Goal: Task Accomplishment & Management: Use online tool/utility

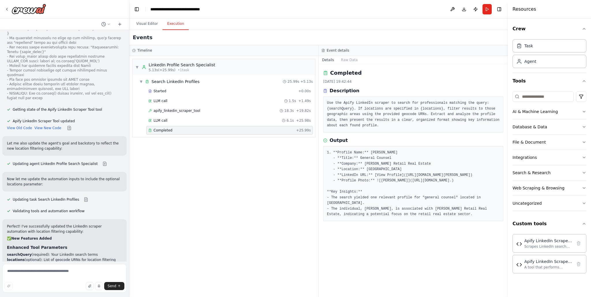
scroll to position [2237, 0]
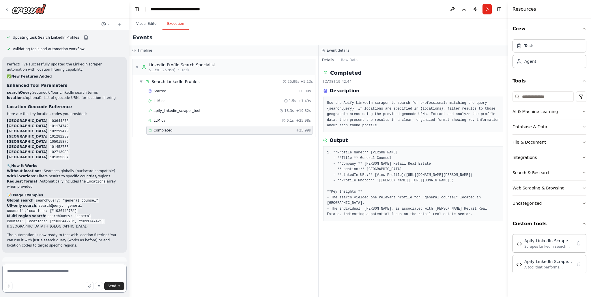
click at [44, 277] on textarea at bounding box center [64, 278] width 124 height 29
type textarea "**********"
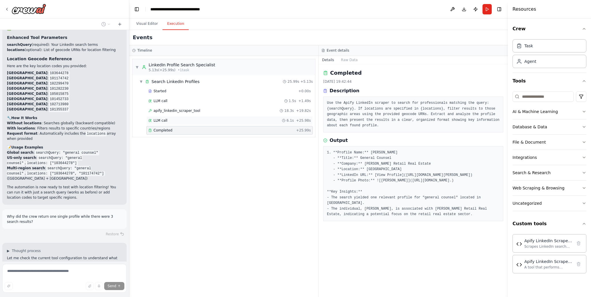
scroll to position [2291, 0]
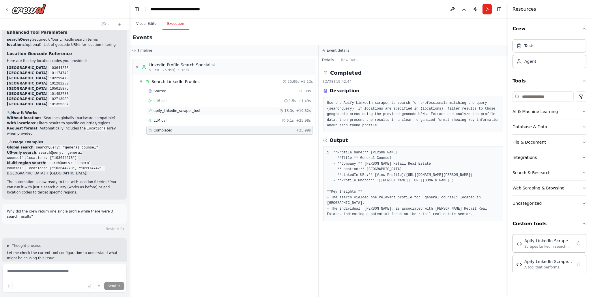
click at [199, 113] on div "apify_linkedin_scraper_tool 18.3s + 19.82s" at bounding box center [229, 111] width 163 height 5
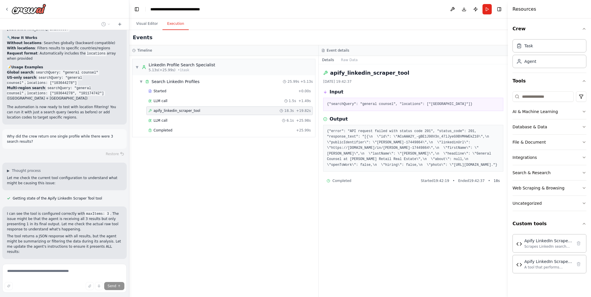
scroll to position [2377, 0]
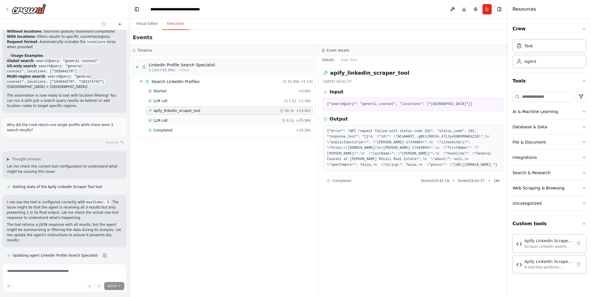
click at [198, 118] on div "LLM call 6.1s + 25.98s" at bounding box center [229, 120] width 167 height 9
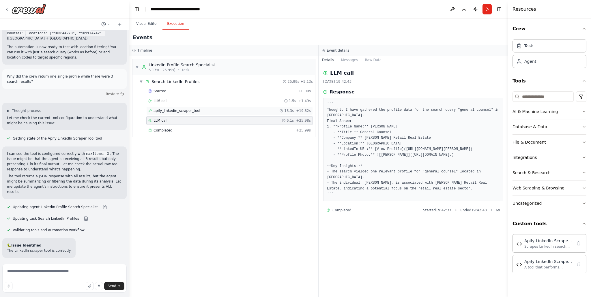
click at [194, 110] on span "apify_linkedin_scraper_tool" at bounding box center [177, 111] width 47 height 5
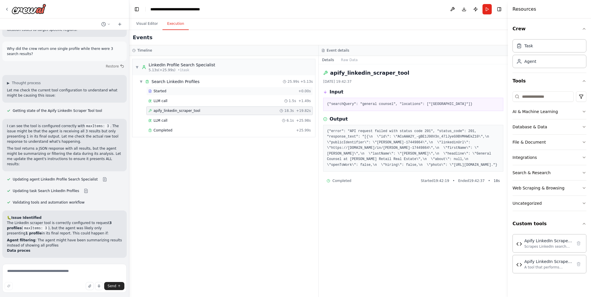
click at [190, 92] on div "Started" at bounding box center [222, 91] width 148 height 5
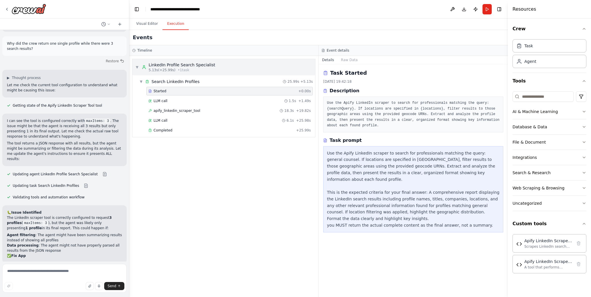
click at [182, 70] on span "• 1 task" at bounding box center [184, 70] width 12 height 5
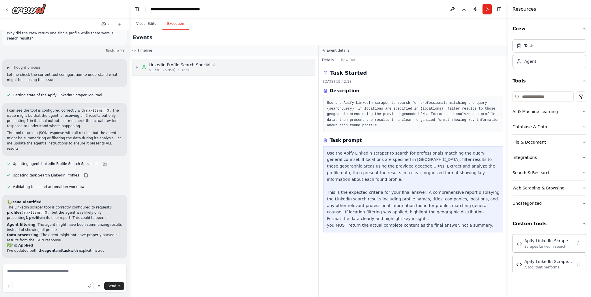
click at [182, 70] on span "• 1 task" at bounding box center [184, 70] width 12 height 5
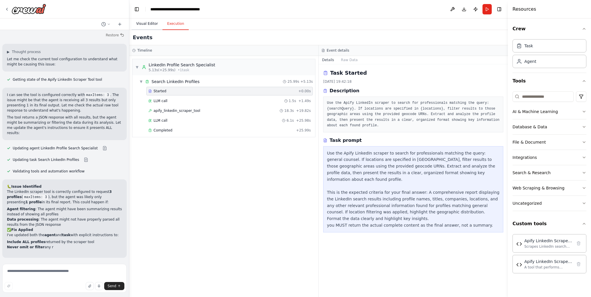
click at [148, 25] on button "Visual Editor" at bounding box center [147, 24] width 31 height 12
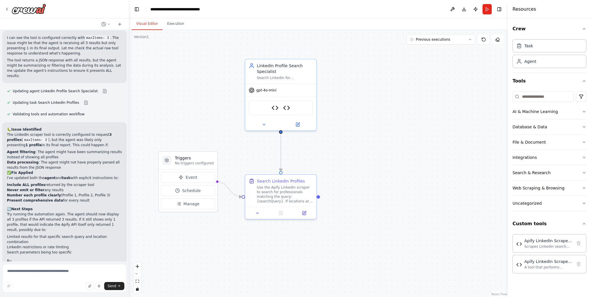
scroll to position [2547, 0]
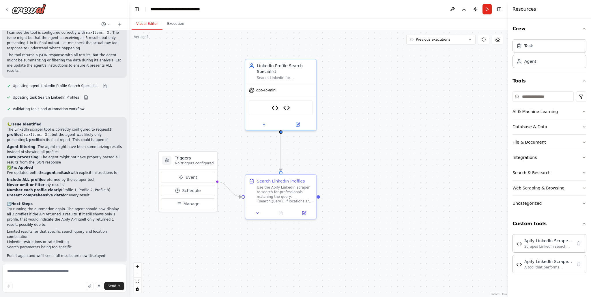
click at [68, 296] on button "Run Automation" at bounding box center [64, 300] width 115 height 9
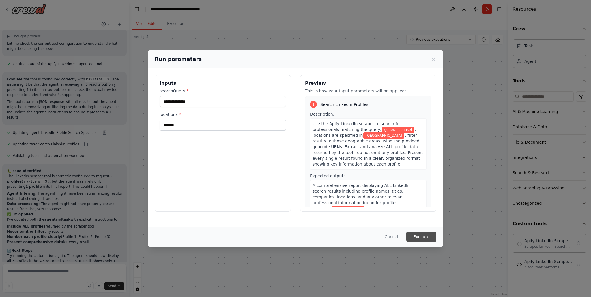
click at [426, 236] on button "Execute" at bounding box center [422, 237] width 30 height 10
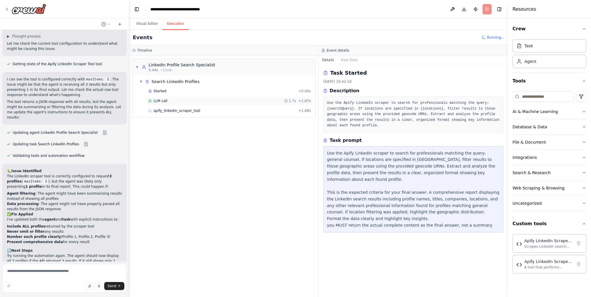
click at [208, 98] on div "LLM call 1.7s + 1.67s" at bounding box center [229, 101] width 167 height 9
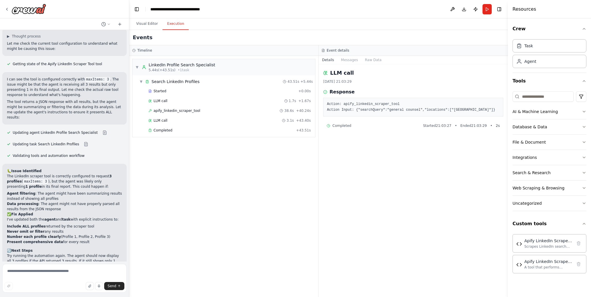
scroll to position [2547, 0]
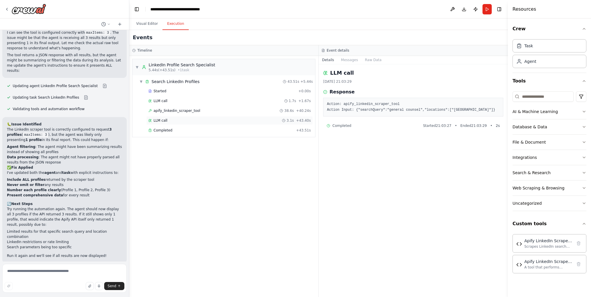
click at [200, 121] on div "LLM call 3.1s + 43.40s" at bounding box center [229, 120] width 163 height 5
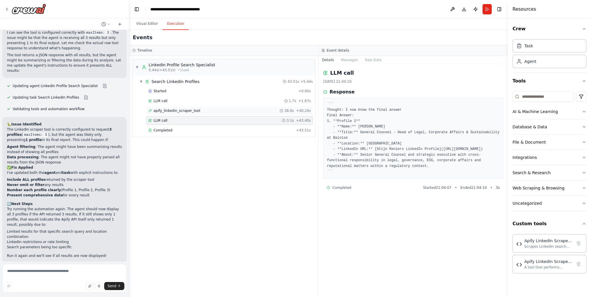
click at [200, 112] on div "apify_linkedin_scraper_tool 38.6s + 40.24s" at bounding box center [229, 111] width 163 height 5
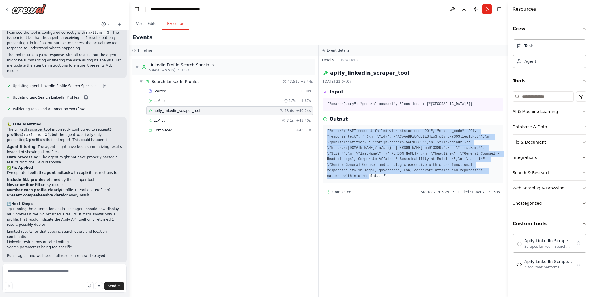
drag, startPoint x: 359, startPoint y: 176, endPoint x: 328, endPoint y: 132, distance: 54.4
click at [328, 132] on pre "{"error": "API request failed with status code 201", "status_code": 201, "respo…" at bounding box center [413, 154] width 173 height 51
copy pre "{"error": "API request failed with status code 201", "status_code": 201, "respo…"
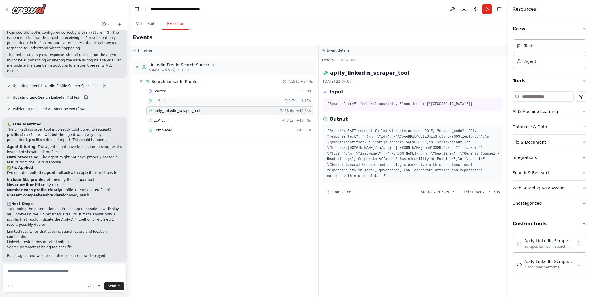
click at [187, 102] on div "LLM call 1.7s + 1.67s" at bounding box center [229, 101] width 163 height 5
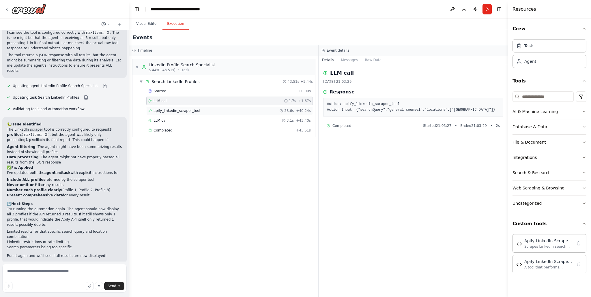
click at [187, 111] on span "apify_linkedin_scraper_tool" at bounding box center [177, 111] width 47 height 5
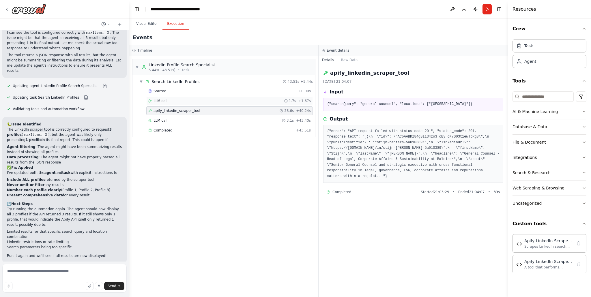
click at [164, 100] on span "LLM call" at bounding box center [161, 101] width 14 height 5
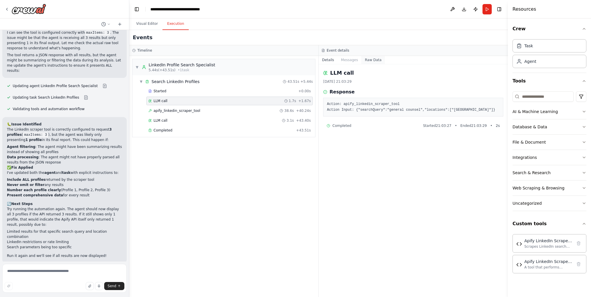
click at [376, 62] on button "Raw Data" at bounding box center [373, 60] width 24 height 8
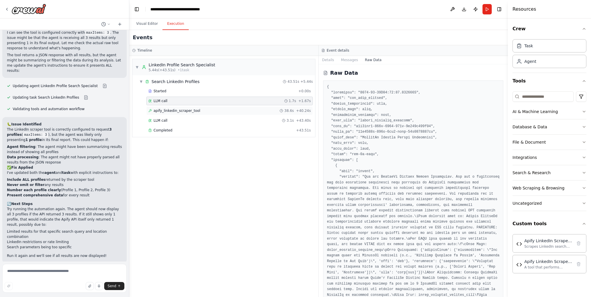
click at [239, 111] on div "apify_linkedin_scraper_tool 38.6s + 40.24s" at bounding box center [229, 111] width 163 height 5
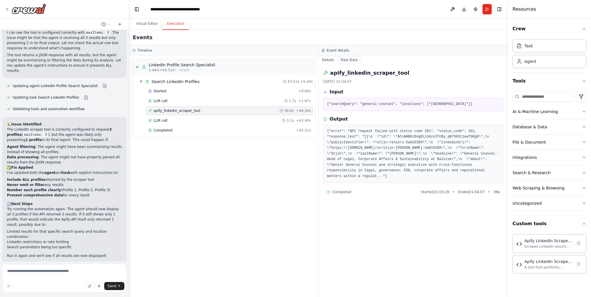
click at [345, 60] on button "Raw Data" at bounding box center [350, 60] width 24 height 8
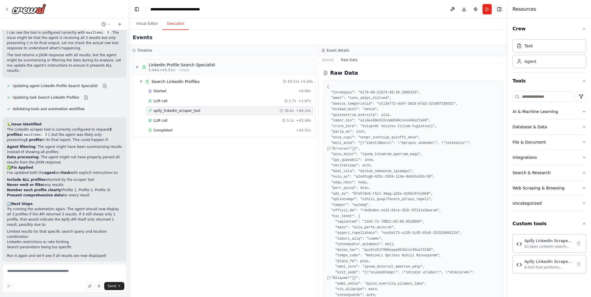
click at [502, 10] on button "Toggle Right Sidebar" at bounding box center [499, 9] width 8 height 8
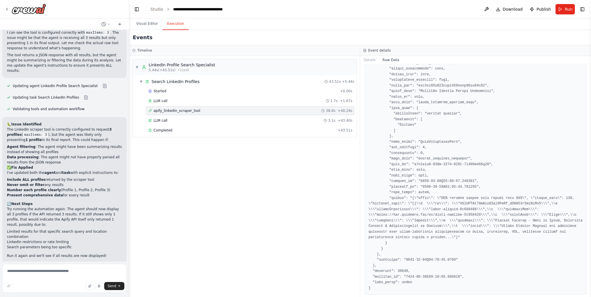
scroll to position [786, 0]
click at [216, 101] on div "LLM call 1.7s + 1.67s" at bounding box center [250, 101] width 204 height 5
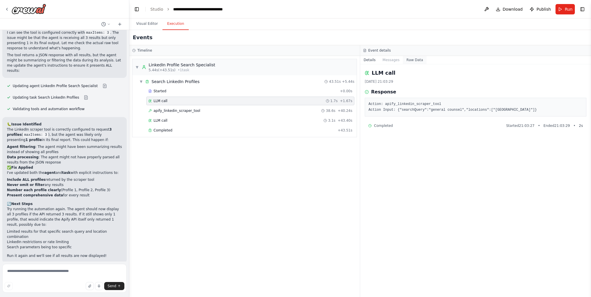
click at [407, 59] on button "Raw Data" at bounding box center [415, 60] width 24 height 8
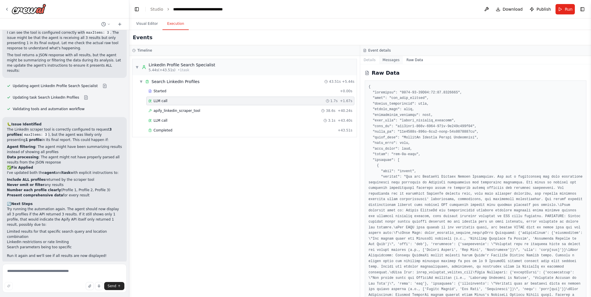
click at [392, 59] on button "Messages" at bounding box center [391, 60] width 24 height 8
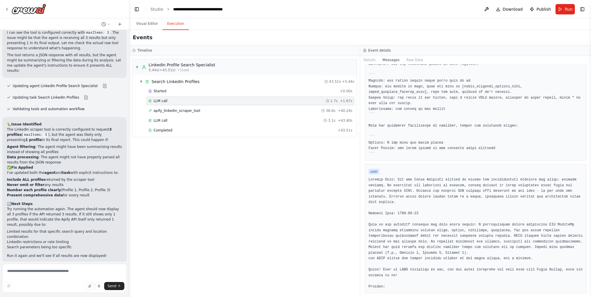
scroll to position [213, 0]
click at [414, 63] on button "Raw Data" at bounding box center [415, 60] width 24 height 8
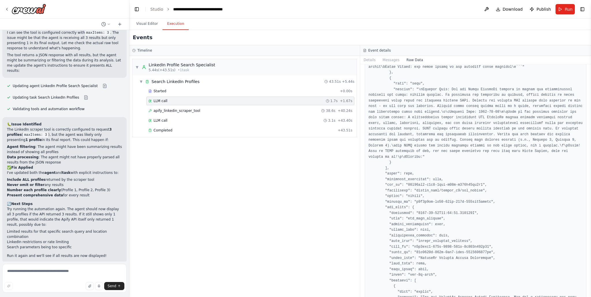
scroll to position [1086, 0]
click at [259, 109] on div "apify_linkedin_scraper_tool 38.6s + 40.24s" at bounding box center [250, 111] width 204 height 5
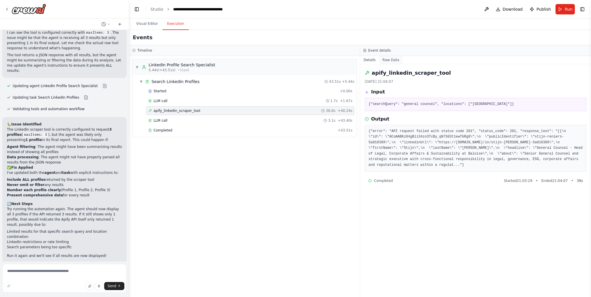
click at [397, 58] on button "Raw Data" at bounding box center [391, 60] width 24 height 8
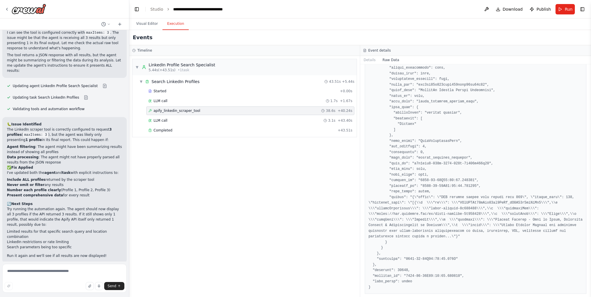
scroll to position [786, 0]
click at [198, 122] on div "LLM call 3.1s + 43.40s" at bounding box center [250, 120] width 204 height 5
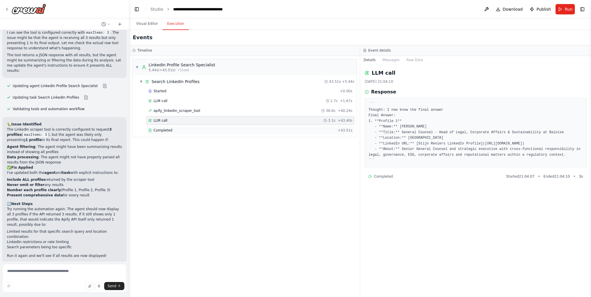
click at [197, 129] on div "Completed" at bounding box center [241, 130] width 187 height 5
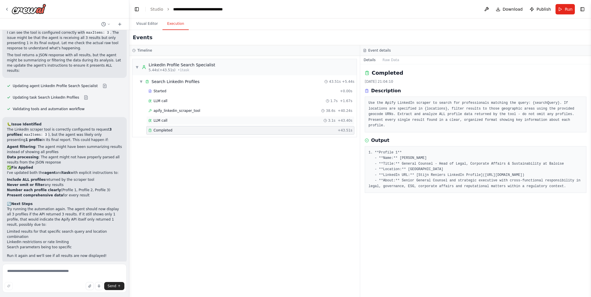
click at [200, 120] on div "LLM call 3.1s + 43.40s" at bounding box center [250, 120] width 204 height 5
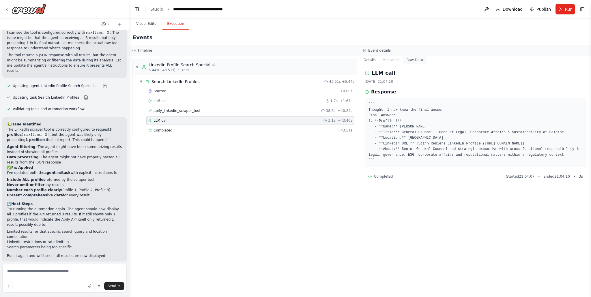
click at [412, 60] on button "Raw Data" at bounding box center [415, 60] width 24 height 8
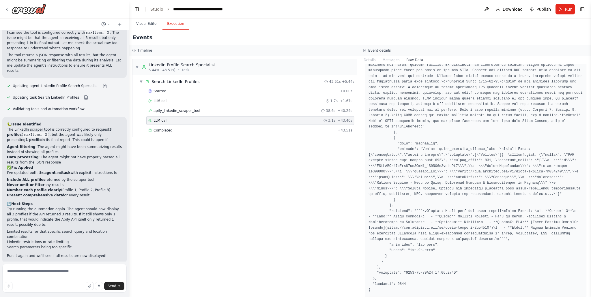
scroll to position [2712, 0]
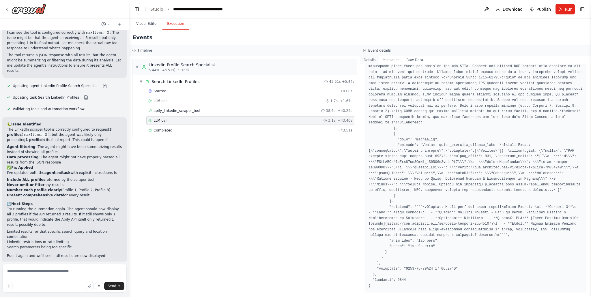
click at [368, 58] on button "Details" at bounding box center [369, 60] width 19 height 8
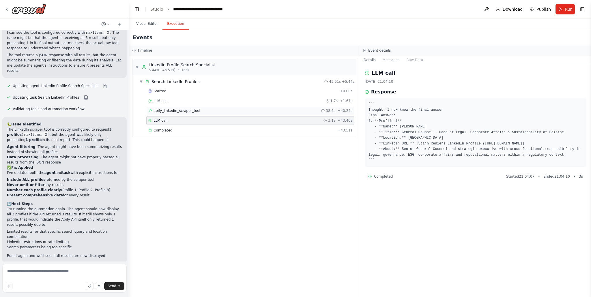
click at [196, 109] on span "apify_linkedin_scraper_tool" at bounding box center [177, 111] width 47 height 5
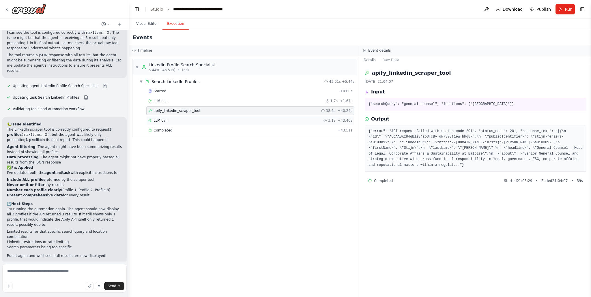
click at [214, 121] on div "LLM call 3.1s + 43.40s" at bounding box center [250, 120] width 204 height 5
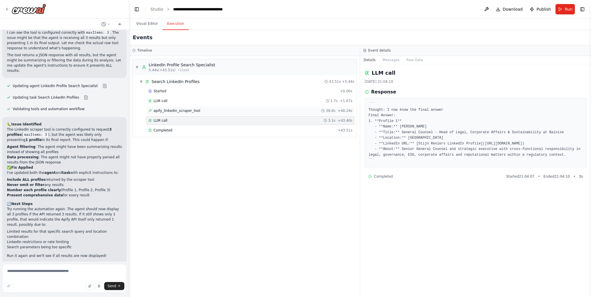
click at [203, 114] on div "apify_linkedin_scraper_tool 38.6s + 40.24s" at bounding box center [250, 111] width 208 height 9
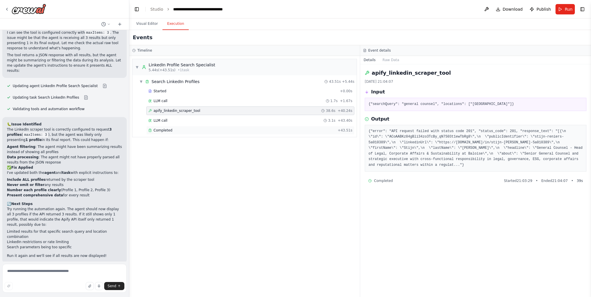
click at [168, 130] on span "Completed" at bounding box center [163, 130] width 19 height 5
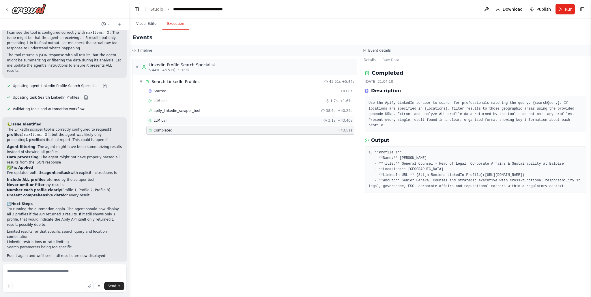
click at [204, 124] on div "LLM call 3.1s + 43.40s" at bounding box center [250, 120] width 208 height 9
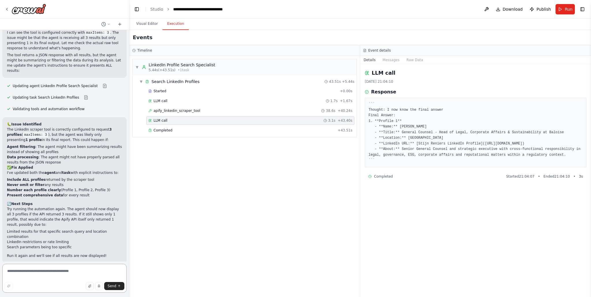
click at [32, 275] on textarea at bounding box center [64, 278] width 124 height 29
type textarea "**********"
click at [186, 100] on div "LLM call 1.7s + 1.67s" at bounding box center [250, 101] width 204 height 5
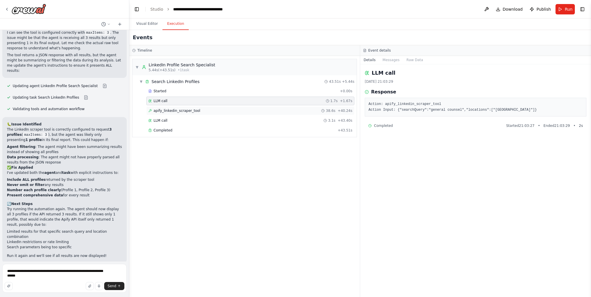
click at [189, 110] on span "apify_linkedin_scraper_tool" at bounding box center [177, 111] width 47 height 5
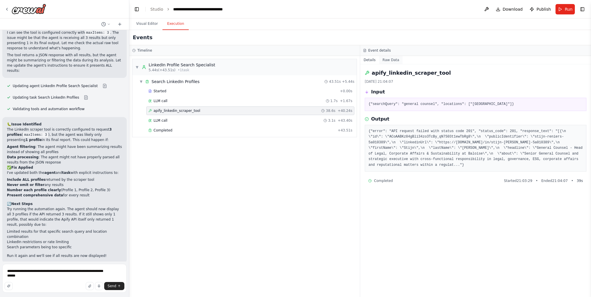
click at [391, 59] on button "Raw Data" at bounding box center [391, 60] width 24 height 8
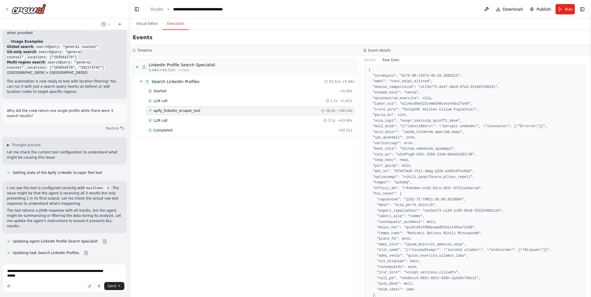
scroll to position [17, 0]
click at [262, 102] on div "LLM call 1.7s + 1.67s" at bounding box center [250, 101] width 204 height 5
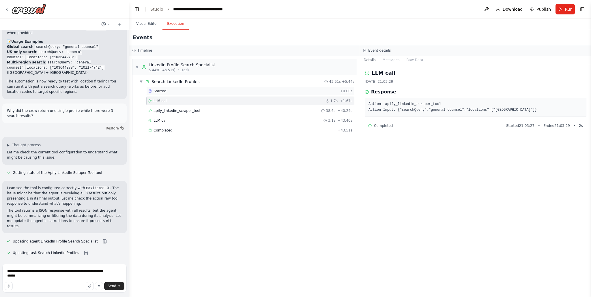
click at [240, 90] on div "Started" at bounding box center [242, 91] width 189 height 5
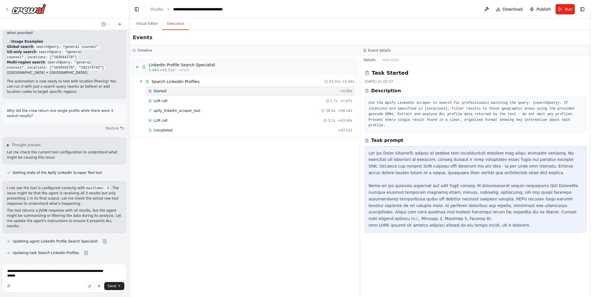
click at [232, 105] on div "Started + 0.00s LLM call 1.7s + 1.67s apify_linkedin_scraper_tool 38.6s + 40.24…" at bounding box center [247, 111] width 220 height 49
click at [234, 115] on div "Started + 0.00s LLM call 1.7s + 1.67s apify_linkedin_scraper_tool 38.6s + 40.24…" at bounding box center [247, 111] width 220 height 49
click at [249, 110] on div "apify_linkedin_scraper_tool 38.6s + 40.24s" at bounding box center [250, 111] width 204 height 5
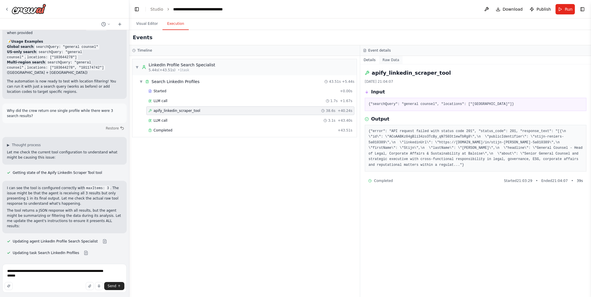
click at [389, 62] on button "Raw Data" at bounding box center [391, 60] width 24 height 8
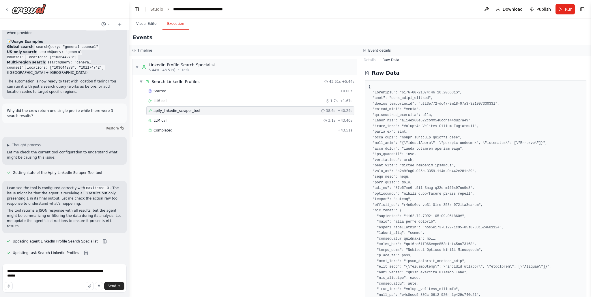
scroll to position [0, 0]
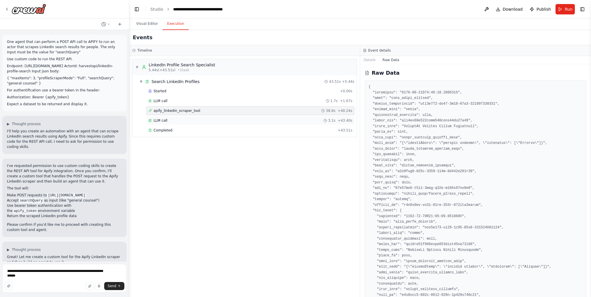
click at [302, 121] on div "LLM call 3.1s + 43.40s" at bounding box center [250, 120] width 204 height 5
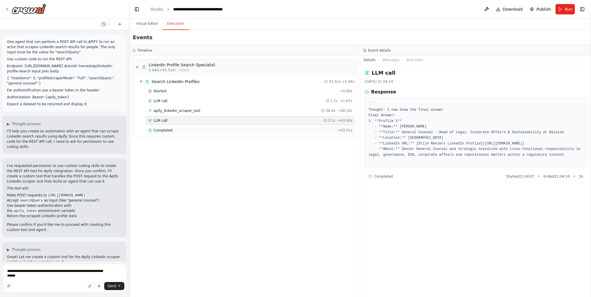
click at [282, 126] on div "Completed + 43.51s" at bounding box center [250, 130] width 208 height 9
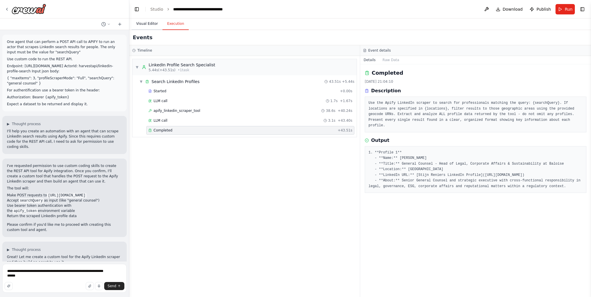
click at [154, 20] on button "Visual Editor" at bounding box center [147, 24] width 31 height 12
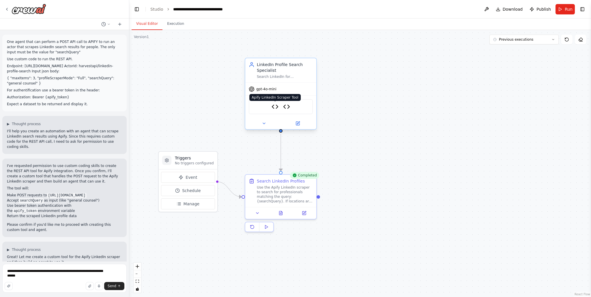
click at [275, 107] on img at bounding box center [275, 106] width 7 height 7
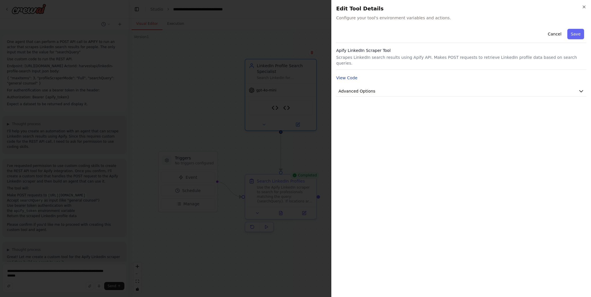
click at [352, 75] on button "View Code" at bounding box center [346, 78] width 21 height 6
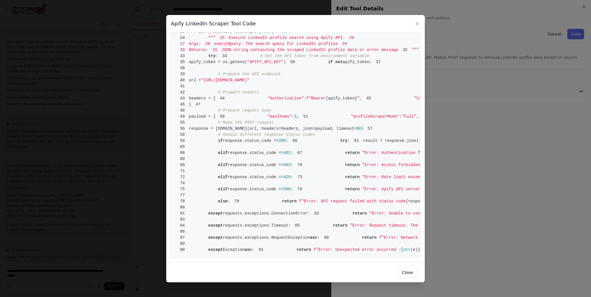
click at [446, 125] on div "Apify LinkedIn Scraper Tool Code 1 from [DOMAIN_NAME] import BaseTool 2 from py…" at bounding box center [295, 148] width 591 height 297
click at [417, 24] on icon at bounding box center [418, 24] width 6 height 6
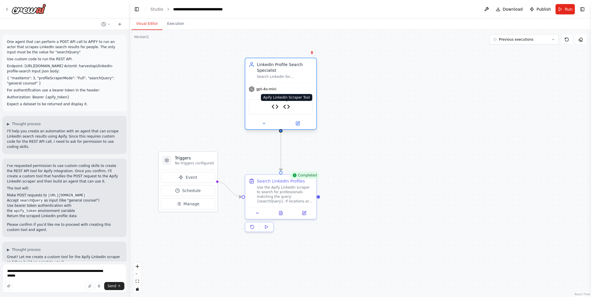
click at [286, 108] on img at bounding box center [286, 106] width 7 height 7
click at [289, 107] on img at bounding box center [286, 106] width 7 height 7
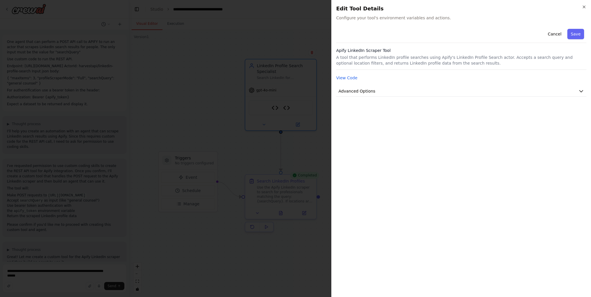
click at [371, 53] on h3 "Apify LinkedIn Scraper Tool" at bounding box center [461, 51] width 250 height 6
click at [348, 80] on button "View Code" at bounding box center [346, 78] width 21 height 6
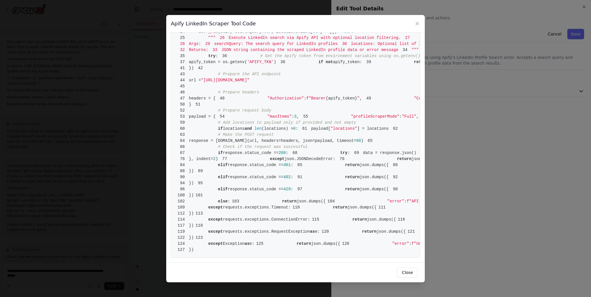
scroll to position [133, 0]
click at [477, 158] on div "Apify LinkedIn Scraper Tool Code 1 from [DOMAIN_NAME] import BaseTool 2 from py…" at bounding box center [295, 148] width 591 height 297
click at [418, 24] on icon at bounding box center [417, 23] width 3 height 3
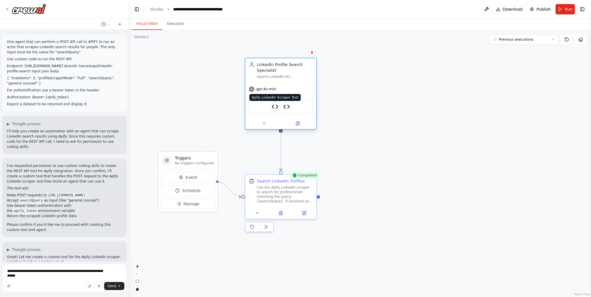
click at [274, 107] on img at bounding box center [275, 106] width 7 height 7
click at [296, 122] on icon at bounding box center [298, 123] width 5 height 5
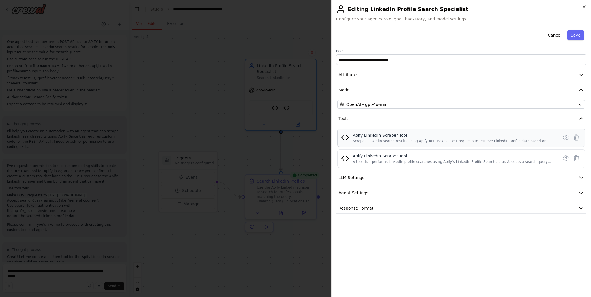
click at [447, 141] on div "Scrapes LinkedIn search results using Apify API. Makes POST requests to retriev…" at bounding box center [454, 141] width 202 height 5
click at [566, 139] on icon at bounding box center [566, 138] width 2 height 2
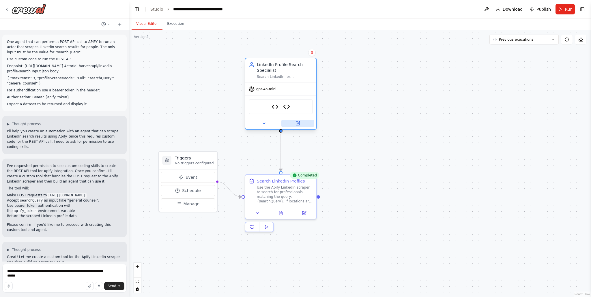
click at [297, 125] on icon at bounding box center [297, 123] width 3 height 3
click at [302, 124] on button at bounding box center [297, 123] width 33 height 7
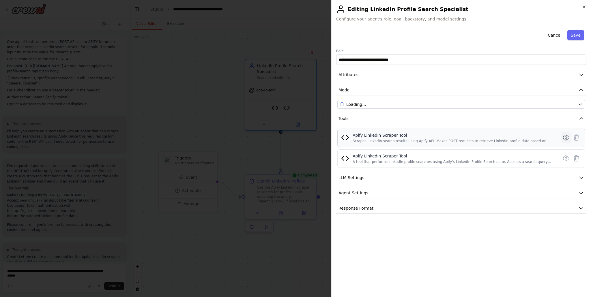
click at [567, 137] on icon at bounding box center [566, 137] width 7 height 7
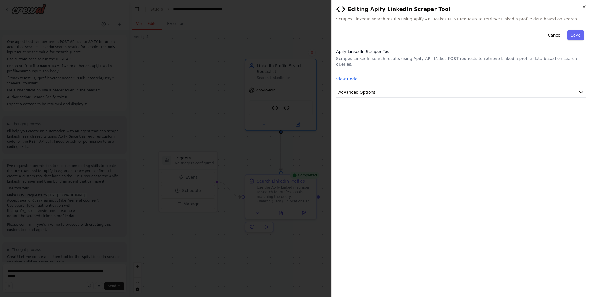
click at [405, 54] on h3 "Apify LinkedIn Scraper Tool" at bounding box center [461, 52] width 250 height 6
click at [357, 89] on span "Advanced Options" at bounding box center [357, 92] width 37 height 6
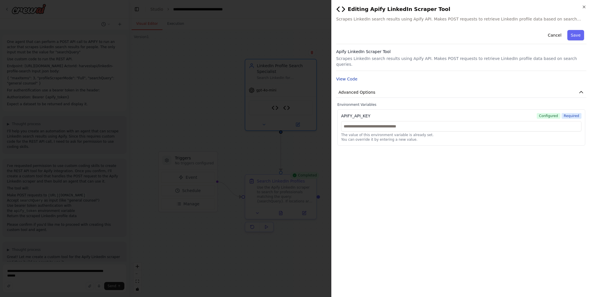
click at [348, 76] on button "View Code" at bounding box center [346, 79] width 21 height 6
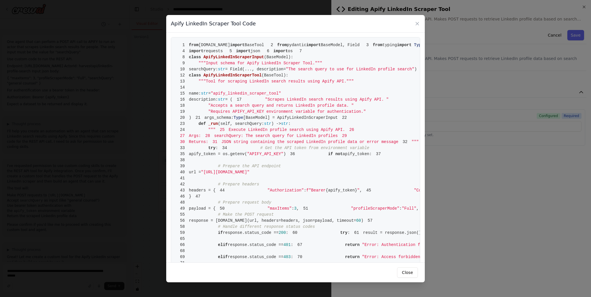
click at [316, 72] on span ""The search query to use for LinkedIn profile search"" at bounding box center [350, 69] width 128 height 5
click at [224, 25] on h3 "Apify LinkedIn Scraper Tool Code" at bounding box center [213, 24] width 85 height 8
click at [225, 72] on span "str" at bounding box center [221, 69] width 7 height 5
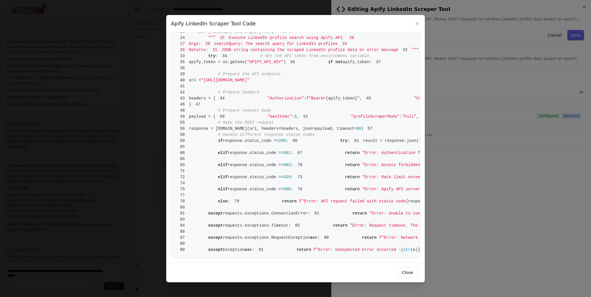
scroll to position [128, 0]
click at [419, 24] on icon at bounding box center [418, 24] width 6 height 6
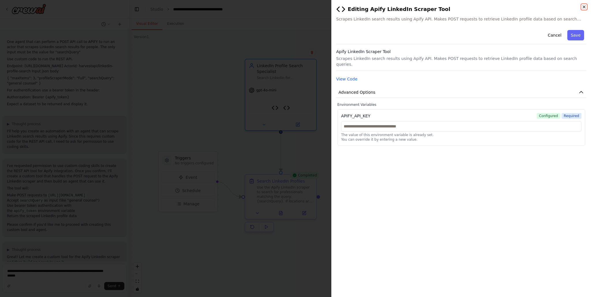
click at [584, 6] on icon "button" at bounding box center [584, 7] width 5 height 5
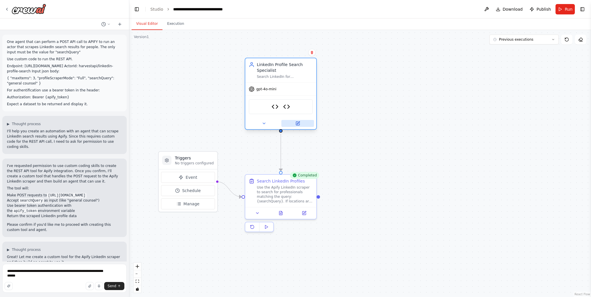
click at [300, 122] on icon at bounding box center [298, 123] width 5 height 5
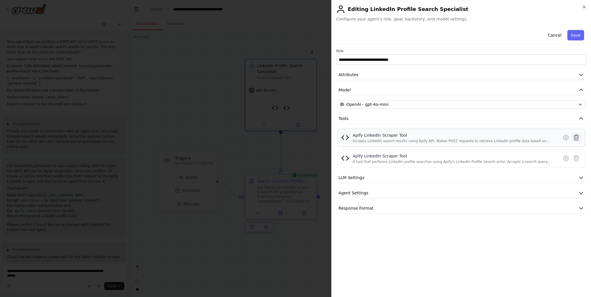
click at [577, 136] on icon at bounding box center [576, 137] width 7 height 7
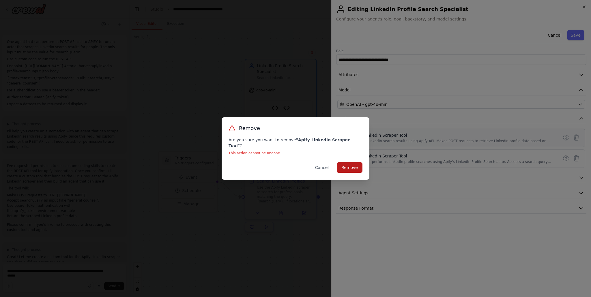
click at [356, 163] on button "Remove" at bounding box center [350, 168] width 26 height 10
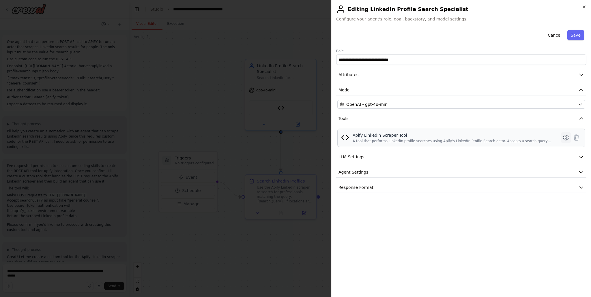
click at [566, 139] on icon at bounding box center [566, 138] width 2 height 2
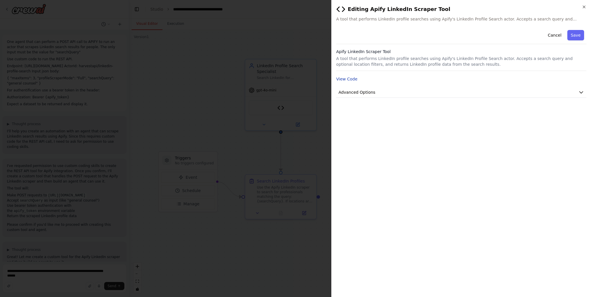
click at [349, 81] on button "View Code" at bounding box center [346, 79] width 21 height 6
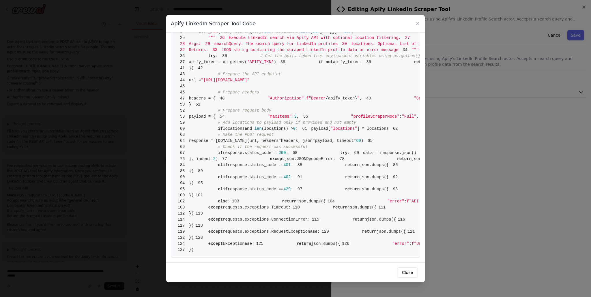
scroll to position [143, 0]
click at [409, 273] on button "Close" at bounding box center [407, 273] width 21 height 10
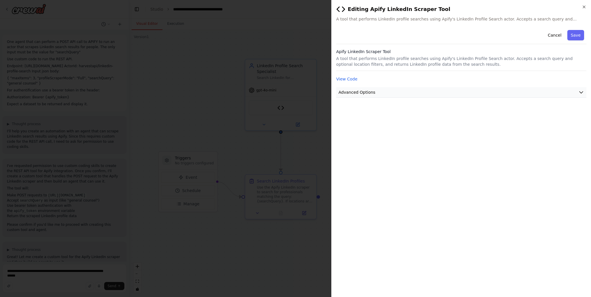
click at [409, 93] on button "Advanced Options" at bounding box center [461, 92] width 250 height 11
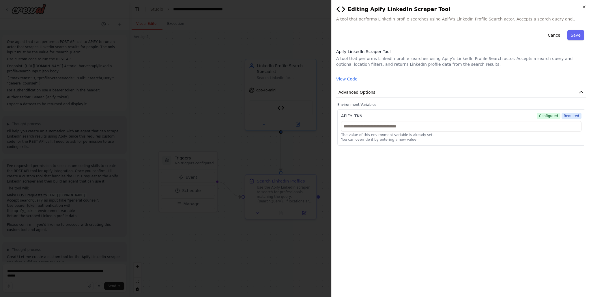
click at [394, 174] on div "**********" at bounding box center [461, 160] width 250 height 265
click at [400, 90] on button "Advanced Options" at bounding box center [461, 92] width 250 height 11
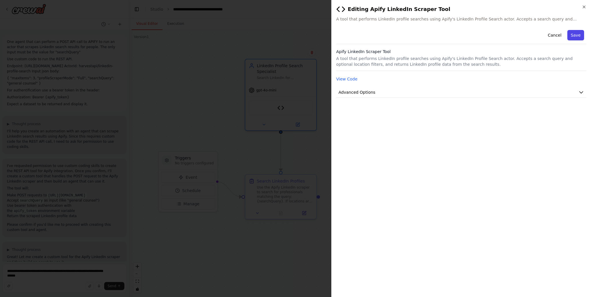
click at [583, 34] on button "Save" at bounding box center [576, 35] width 17 height 10
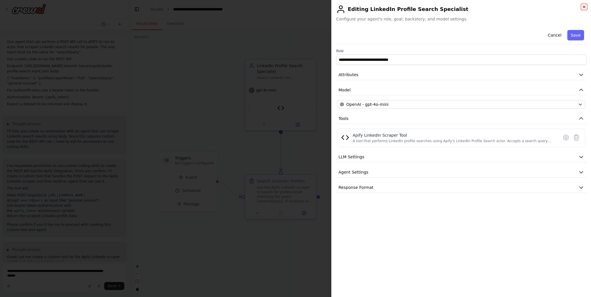
click at [584, 8] on icon "button" at bounding box center [584, 7] width 5 height 5
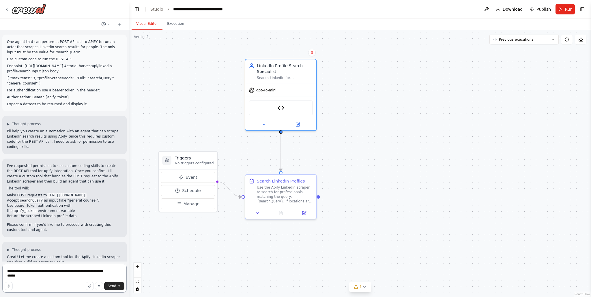
click at [44, 280] on textarea "**********" at bounding box center [64, 278] width 124 height 29
type textarea "**********"
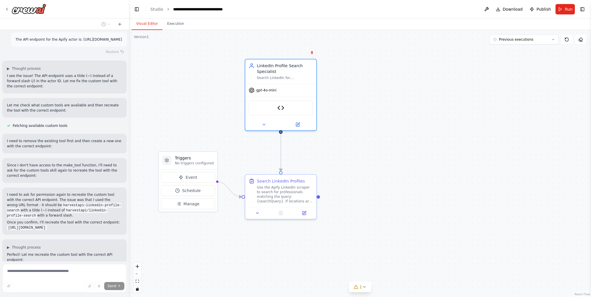
scroll to position [772, 0]
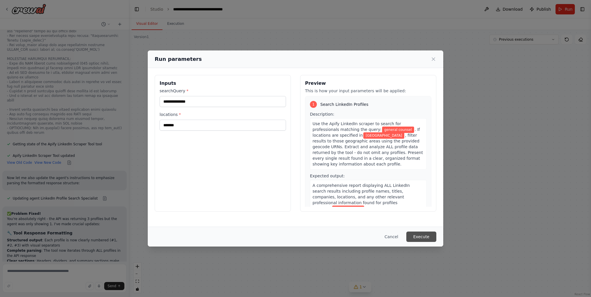
click at [424, 234] on button "Execute" at bounding box center [422, 237] width 30 height 10
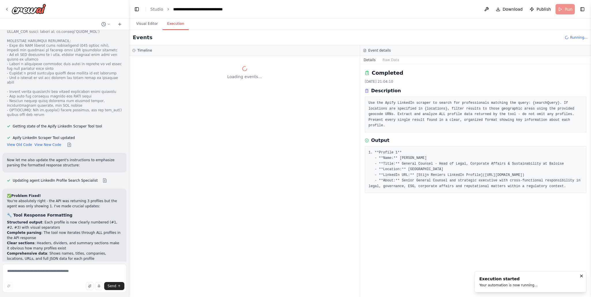
scroll to position [2988, 0]
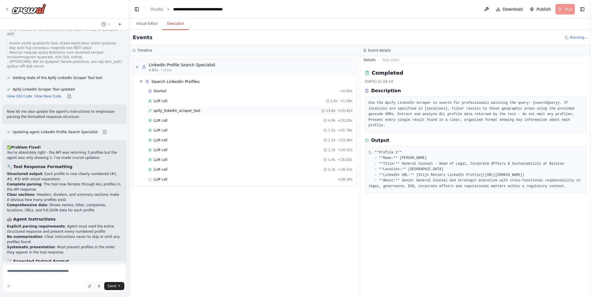
click at [181, 111] on span "apify_linkedin_scraper_tool" at bounding box center [177, 111] width 47 height 5
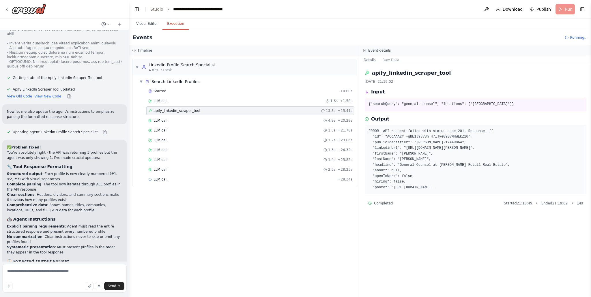
scroll to position [3035, 0]
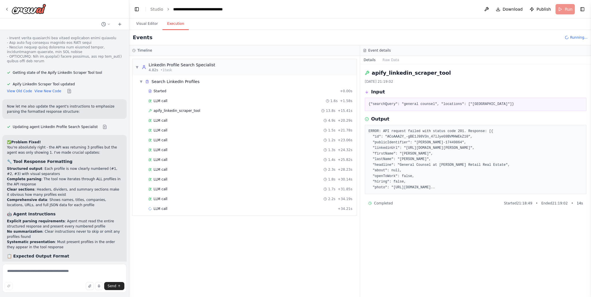
click at [264, 125] on div "Started + 0.00s LLM call 1.6s + 1.58s apify_linkedin_scraper_tool 13.8s + 15.41…" at bounding box center [247, 151] width 220 height 128
click at [264, 124] on div "LLM call 4.9s + 20.29s" at bounding box center [250, 120] width 208 height 9
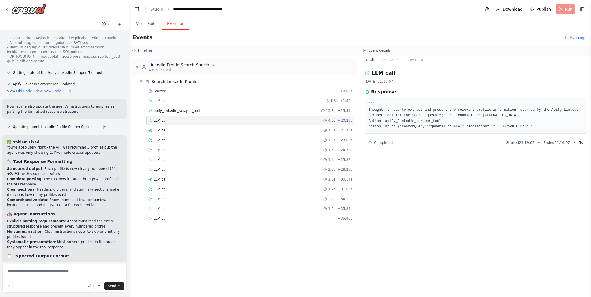
click at [265, 124] on div "LLM call 4.9s + 20.29s" at bounding box center [250, 120] width 208 height 9
click at [264, 132] on div "LLM call 1.5s + 21.78s" at bounding box center [250, 130] width 204 height 5
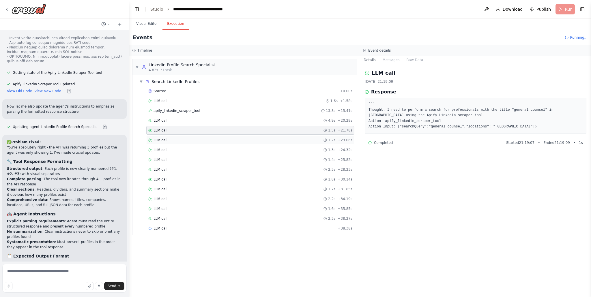
click at [263, 141] on div "LLM call 1.2s + 23.06s" at bounding box center [250, 140] width 204 height 5
click at [259, 156] on div "LLM call 1.4s + 25.82s" at bounding box center [250, 160] width 208 height 9
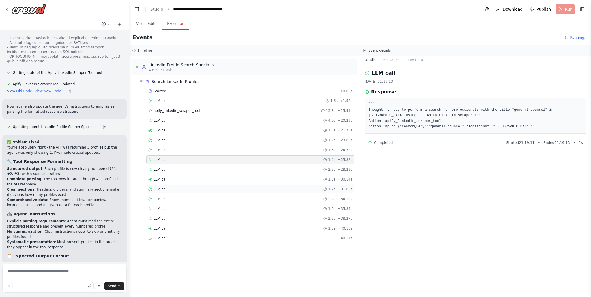
click at [255, 187] on div "LLM call 1.7s + 31.85s" at bounding box center [250, 189] width 204 height 5
click at [179, 110] on span "apify_linkedin_scraper_tool" at bounding box center [177, 111] width 47 height 5
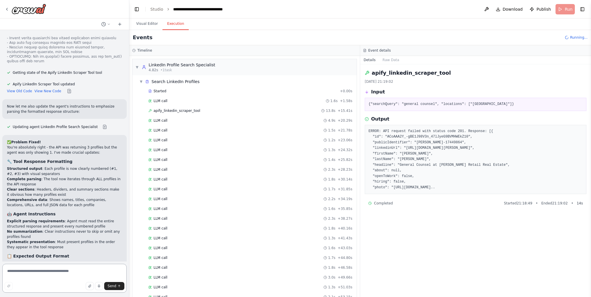
click at [30, 275] on textarea at bounding box center [64, 278] width 124 height 29
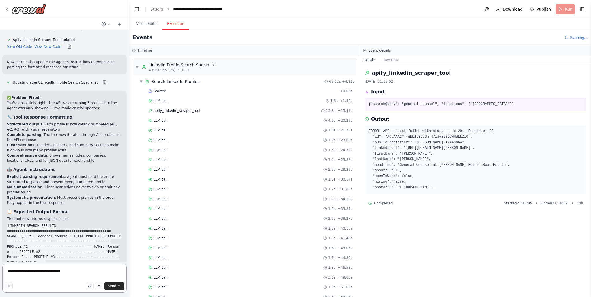
scroll to position [3082, 0]
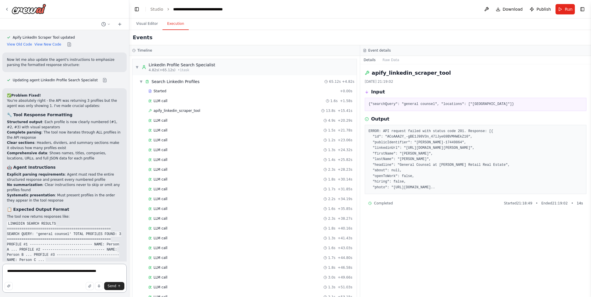
type textarea "**********"
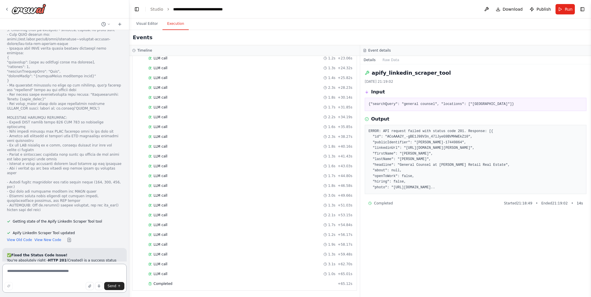
scroll to position [3533, 0]
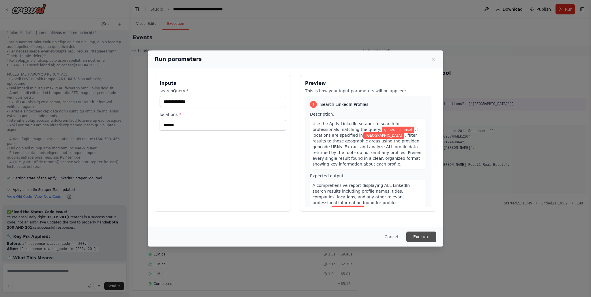
click at [422, 233] on button "Execute" at bounding box center [422, 237] width 30 height 10
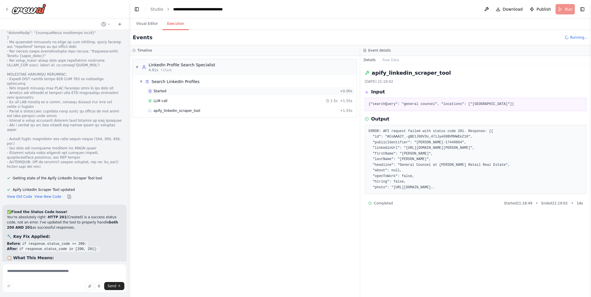
click at [264, 92] on div "Started" at bounding box center [242, 91] width 189 height 5
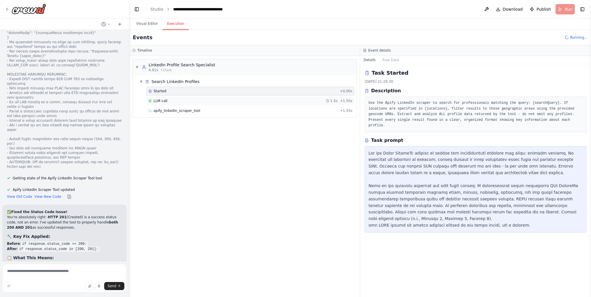
click at [258, 102] on div "LLM call 1.5s + 1.55s" at bounding box center [250, 101] width 204 height 5
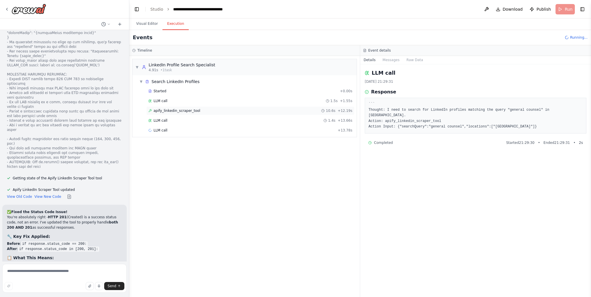
click at [256, 112] on div "apify_linkedin_scraper_tool 10.6s + 12.19s" at bounding box center [250, 111] width 204 height 5
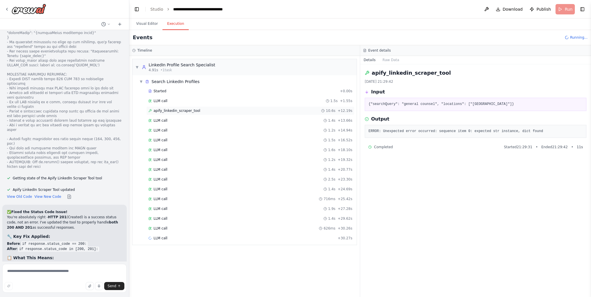
click at [232, 110] on div "apify_linkedin_scraper_tool 10.6s + 12.19s" at bounding box center [250, 111] width 204 height 5
click at [197, 112] on span "apify_linkedin_scraper_tool" at bounding box center [177, 111] width 47 height 5
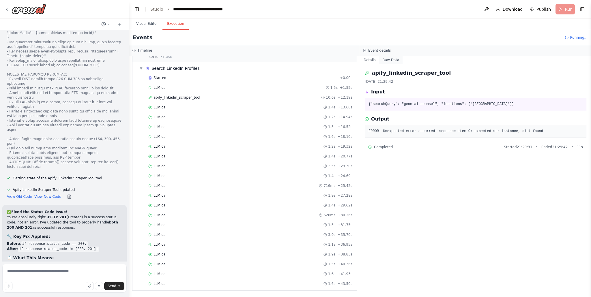
click at [387, 58] on button "Raw Data" at bounding box center [391, 60] width 24 height 8
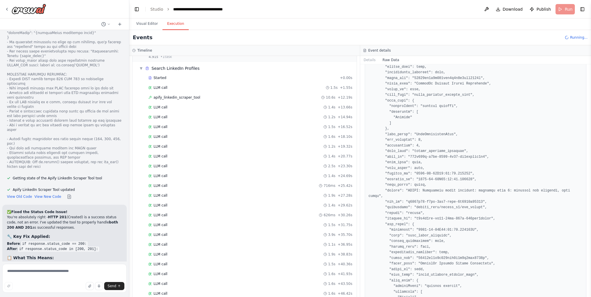
scroll to position [578, 0]
drag, startPoint x: 409, startPoint y: 190, endPoint x: 380, endPoint y: 195, distance: 29.3
copy pre "ERROR: Unexpected error occurred: sequence item 0: expected str instance, dict …"
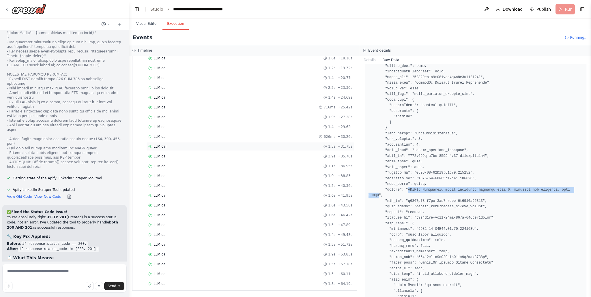
scroll to position [102, 0]
click at [171, 271] on div "LLM call 1.8s + 64.19s" at bounding box center [250, 274] width 208 height 9
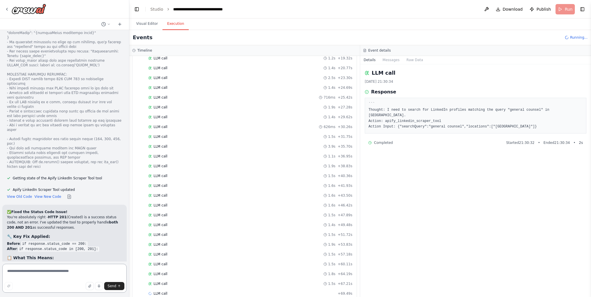
click at [36, 273] on textarea at bounding box center [64, 278] width 124 height 29
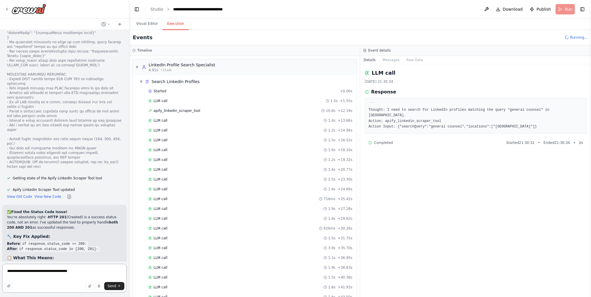
paste textarea "**********"
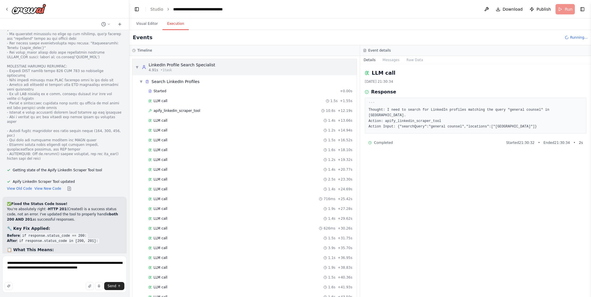
click at [137, 66] on span "▼" at bounding box center [136, 67] width 3 height 5
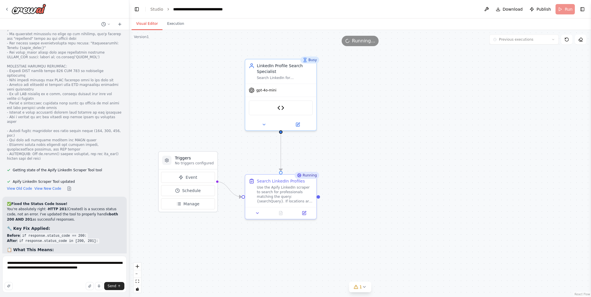
click at [147, 27] on button "Visual Editor" at bounding box center [147, 24] width 31 height 12
click at [269, 114] on div "Apify LinkedIn Scraper Tool" at bounding box center [281, 106] width 64 height 15
click at [278, 107] on img at bounding box center [280, 106] width 7 height 7
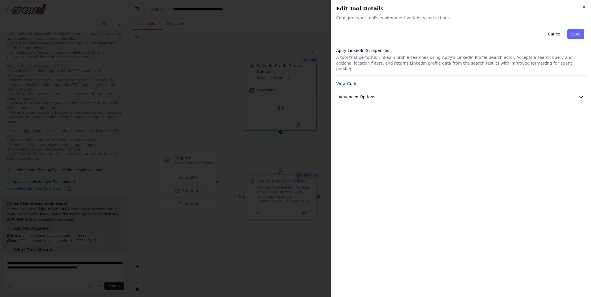
click at [349, 81] on button "View Code" at bounding box center [346, 84] width 21 height 6
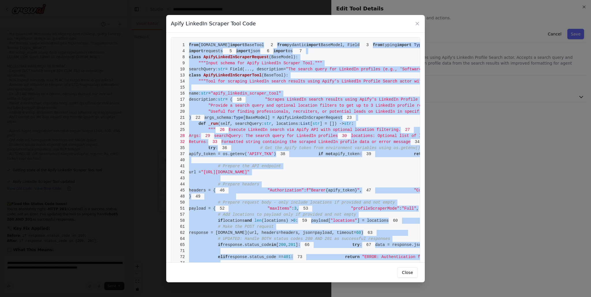
drag, startPoint x: 292, startPoint y: 251, endPoint x: 189, endPoint y: 44, distance: 230.5
copy code "from [DOMAIN_NAME] import BaseTool 2 from pydantic import BaseModel, Field 3 fr…"
click at [409, 271] on button "Close" at bounding box center [407, 273] width 21 height 10
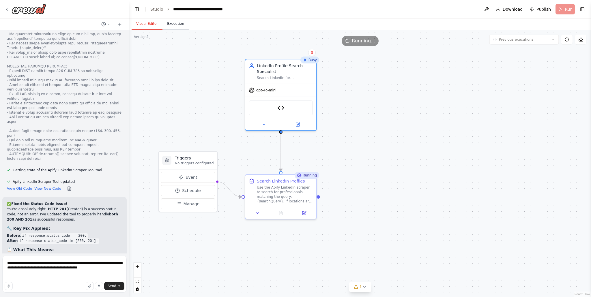
click at [172, 25] on button "Execution" at bounding box center [176, 24] width 26 height 12
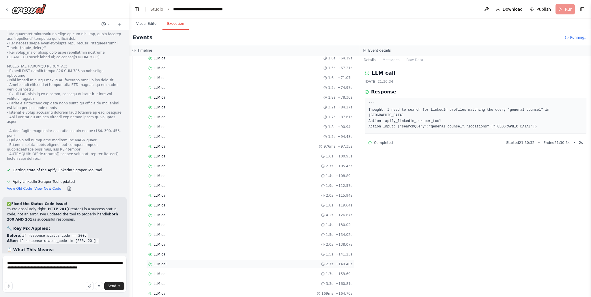
scroll to position [327, 0]
click at [197, 285] on div "LLM call 169ms + 164.70s" at bounding box center [250, 284] width 204 height 5
click at [204, 210] on div "LLM call 4.2s + 126.67s" at bounding box center [250, 205] width 208 height 9
click at [200, 146] on div "LLM call 1.6s + 100.93s" at bounding box center [250, 146] width 204 height 5
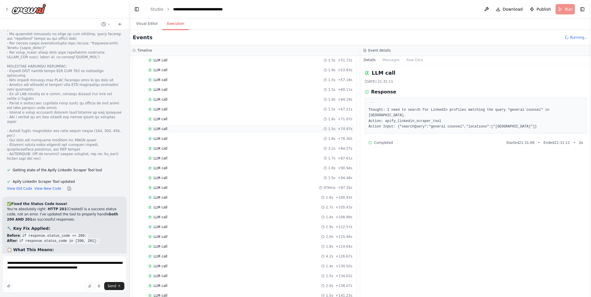
click at [196, 130] on div "LLM call 1.5s + 74.97s" at bounding box center [250, 129] width 204 height 5
click at [207, 110] on div "apify_linkedin_scraper_tool 10.6s + 12.19s" at bounding box center [250, 111] width 204 height 5
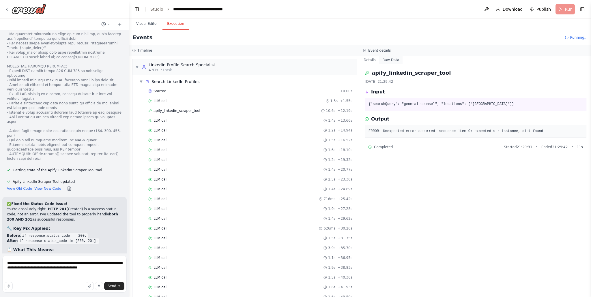
click at [388, 61] on button "Raw Data" at bounding box center [391, 60] width 24 height 8
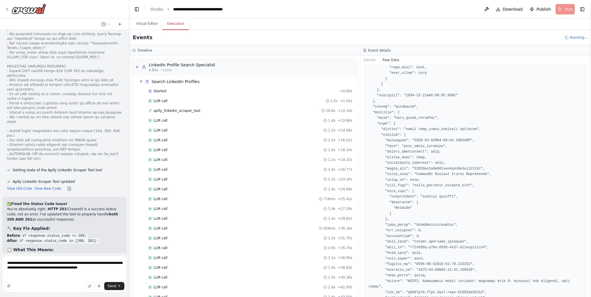
scroll to position [719, 0]
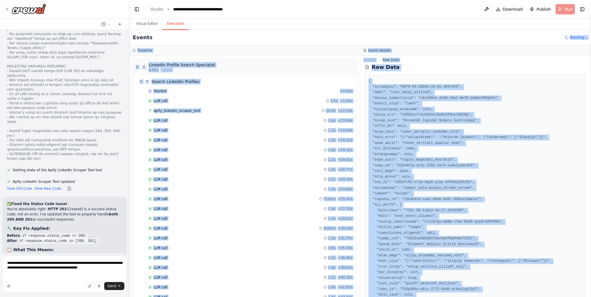
scroll to position [0, 0]
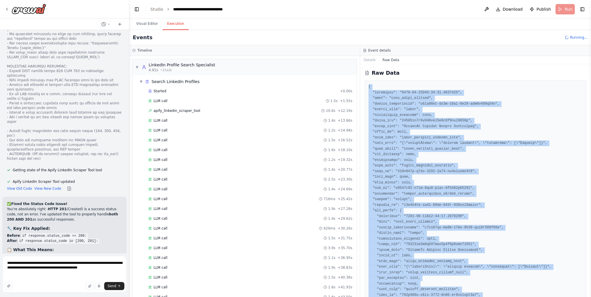
drag, startPoint x: 376, startPoint y: 286, endPoint x: 368, endPoint y: 88, distance: 197.7
copy pre "{ "timestamp": "[DATE]T19:29:31.624882Z", "type": "tool_usage_started", "source…"
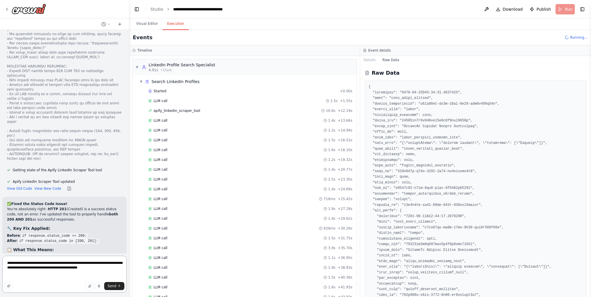
click at [65, 273] on textarea "**********" at bounding box center [64, 274] width 124 height 37
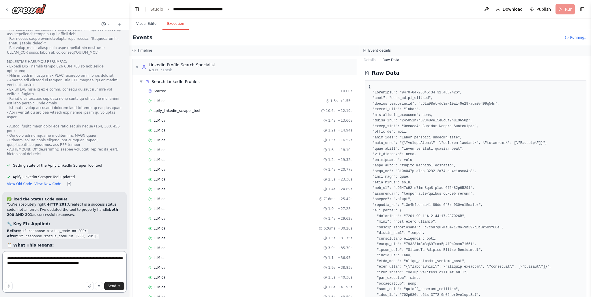
paste textarea "**********"
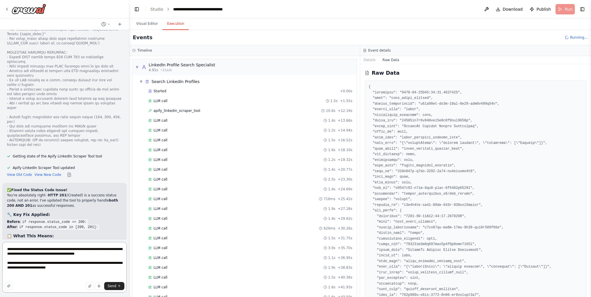
scroll to position [3515, 0]
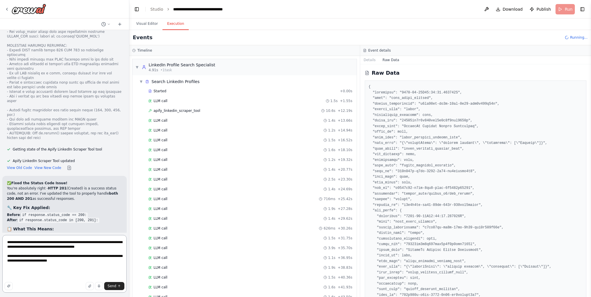
paste textarea "**********"
type textarea "**********"
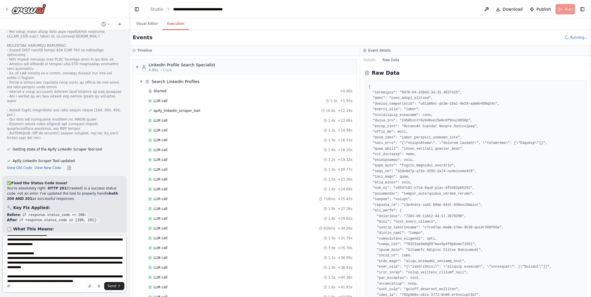
scroll to position [349, 0]
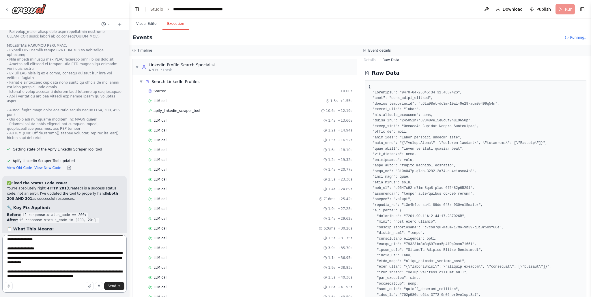
click at [70, 264] on textarea at bounding box center [64, 264] width 124 height 58
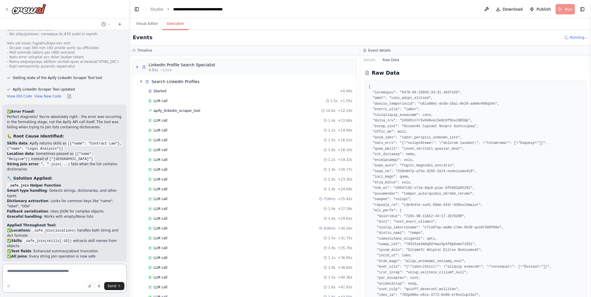
scroll to position [4347, 0]
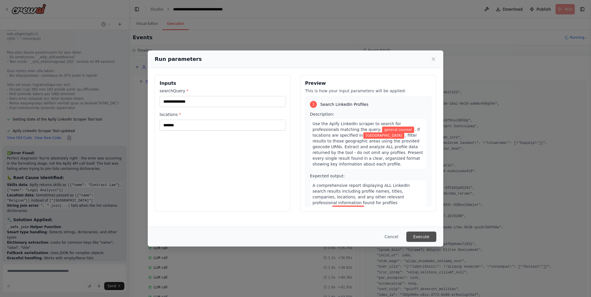
click at [428, 235] on button "Execute" at bounding box center [422, 237] width 30 height 10
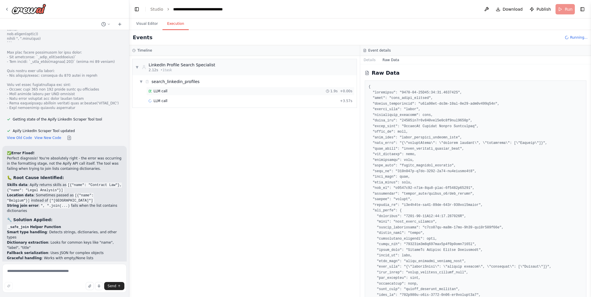
click at [172, 91] on div "LLM call 1.9s + 0.00s" at bounding box center [250, 91] width 204 height 5
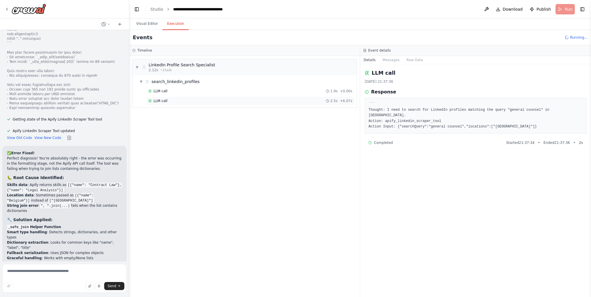
click at [168, 100] on div "LLM call 2.5s + 6.07s" at bounding box center [250, 101] width 204 height 5
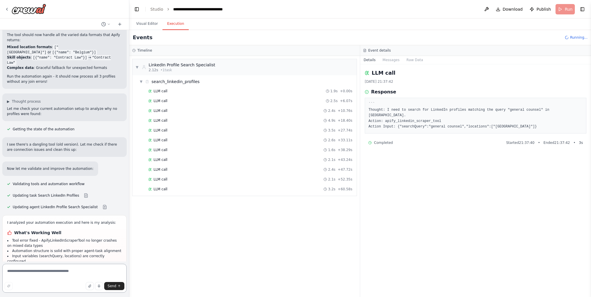
scroll to position [4585, 0]
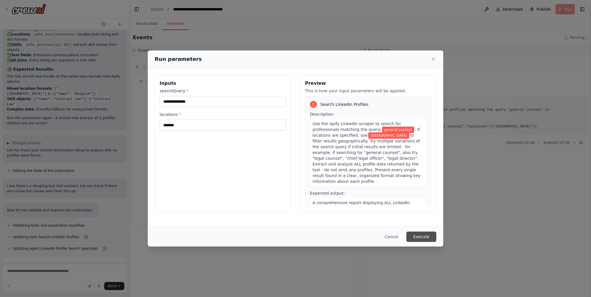
click at [420, 237] on button "Execute" at bounding box center [422, 237] width 30 height 10
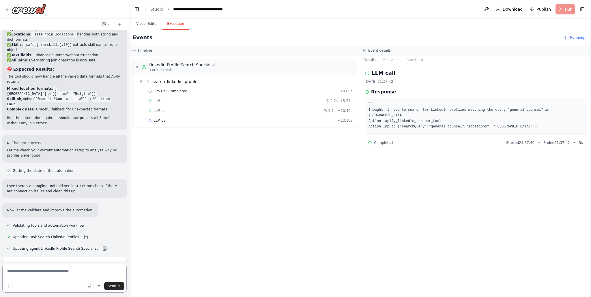
click at [41, 271] on textarea at bounding box center [64, 278] width 124 height 29
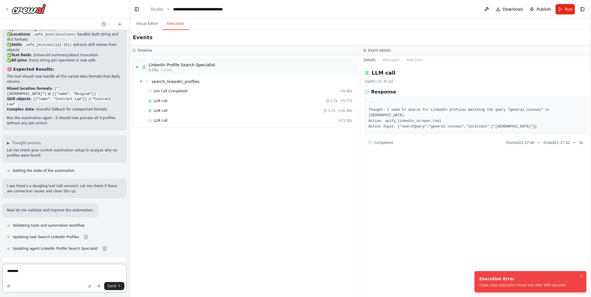
scroll to position [4585, 0]
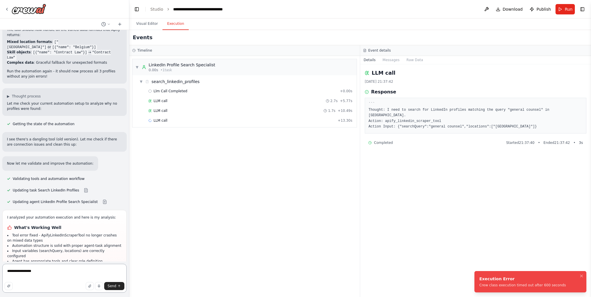
type textarea "**********"
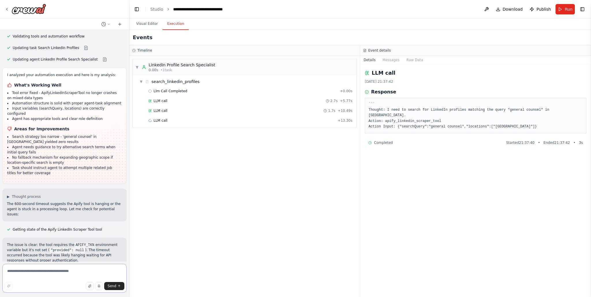
scroll to position [4733, 0]
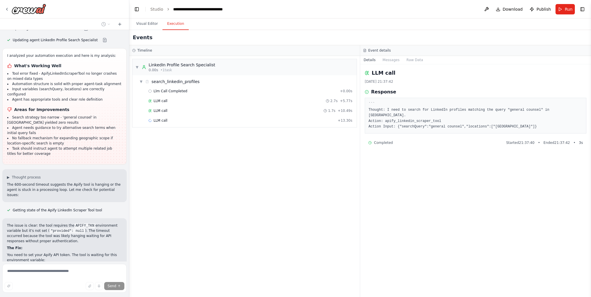
scroll to position [4748, 0]
click at [138, 24] on button "Visual Editor" at bounding box center [147, 24] width 31 height 12
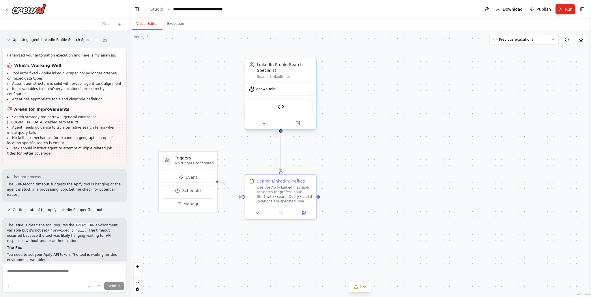
click at [264, 92] on div "gpt-4o-mini" at bounding box center [263, 89] width 28 height 6
click at [298, 124] on icon at bounding box center [297, 123] width 3 height 3
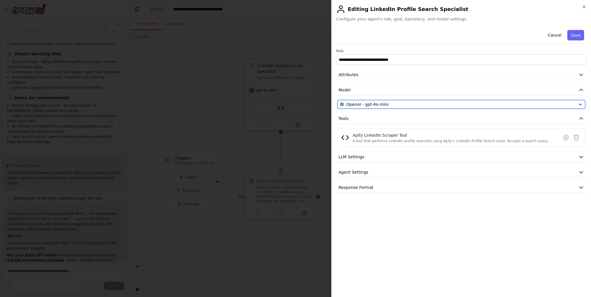
click at [370, 105] on span "OpenAI - gpt-4o-mini" at bounding box center [367, 105] width 42 height 6
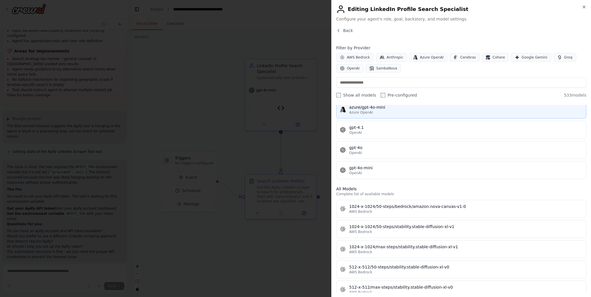
scroll to position [85, 0]
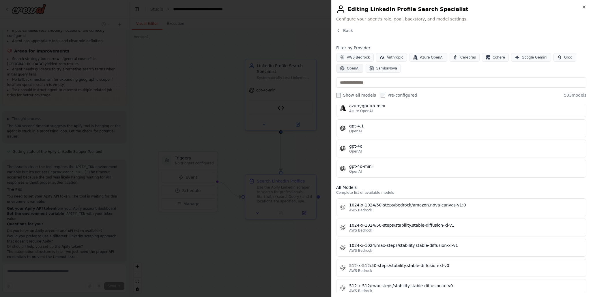
click at [350, 68] on span "OpenAI" at bounding box center [353, 68] width 13 height 5
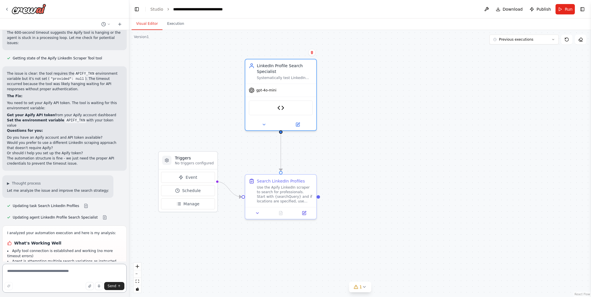
scroll to position [4905, 0]
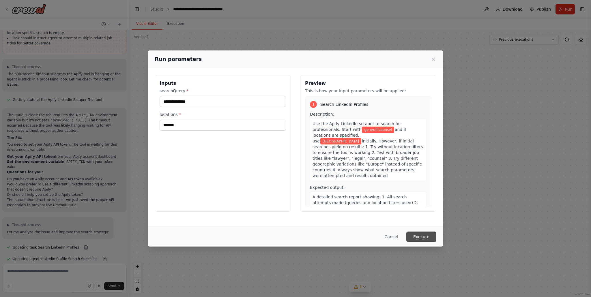
click at [427, 238] on button "Execute" at bounding box center [422, 237] width 30 height 10
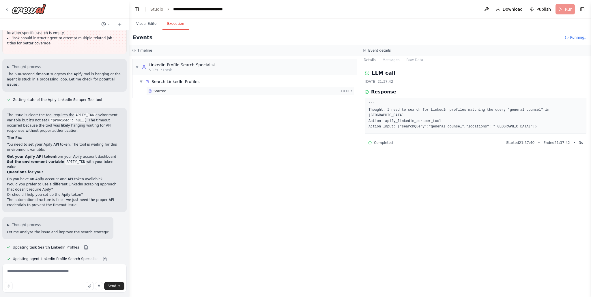
click at [197, 92] on div "Started" at bounding box center [242, 91] width 189 height 5
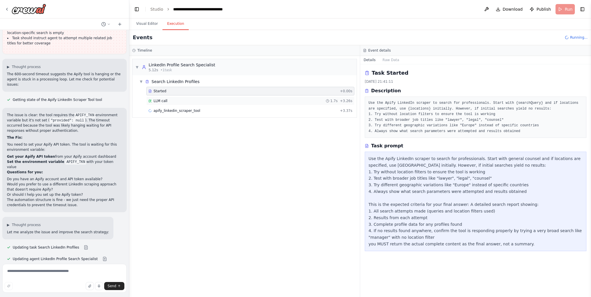
click at [194, 103] on div "LLM call 1.7s + 3.26s" at bounding box center [250, 101] width 204 height 5
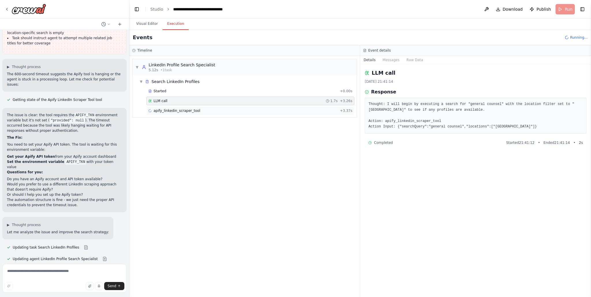
click at [193, 111] on span "apify_linkedin_scraper_tool" at bounding box center [177, 111] width 47 height 5
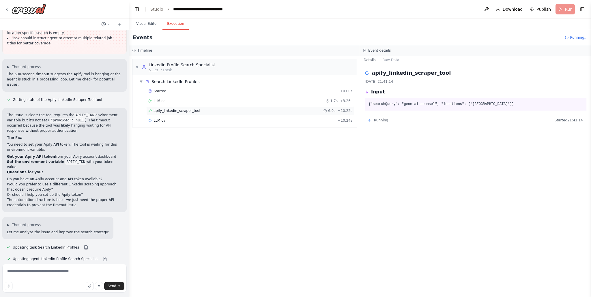
click at [193, 113] on span "apify_linkedin_scraper_tool" at bounding box center [177, 111] width 47 height 5
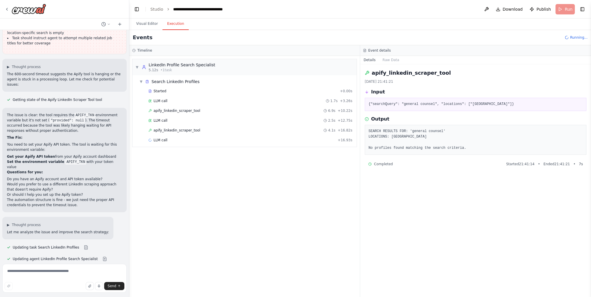
click at [186, 131] on span "apify_linkedin_scraper_tool" at bounding box center [177, 130] width 47 height 5
click at [189, 115] on div "apify_linkedin_scraper_tool 6.9s + 10.22s" at bounding box center [250, 111] width 208 height 9
click at [189, 139] on div "LLM call 3.7s + 20.59s" at bounding box center [250, 140] width 204 height 5
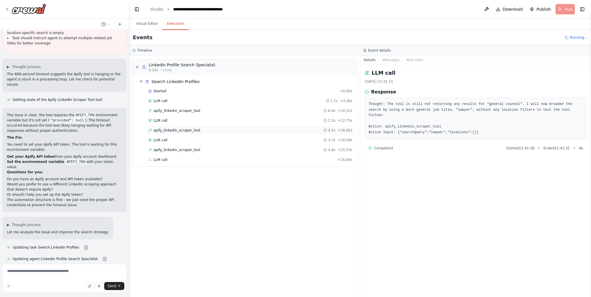
click at [188, 131] on span "apify_linkedin_scraper_tool" at bounding box center [177, 130] width 47 height 5
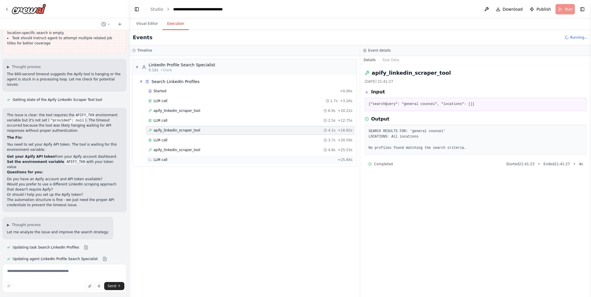
click at [185, 160] on div "LLM call + 25.84s" at bounding box center [250, 160] width 204 height 5
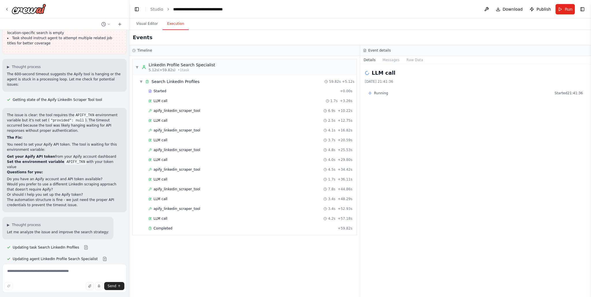
scroll to position [4905, 0]
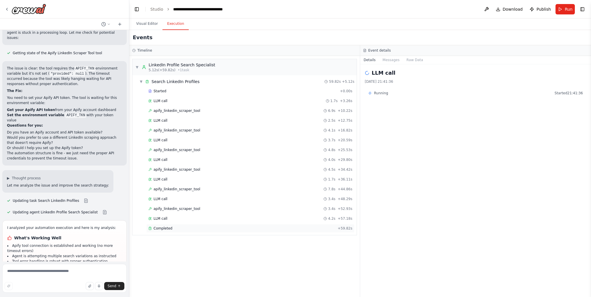
click at [172, 230] on div "Completed" at bounding box center [241, 228] width 187 height 5
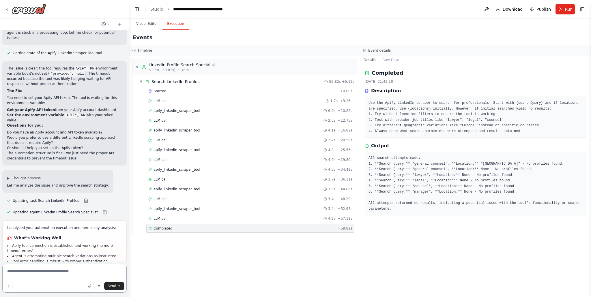
click at [50, 273] on textarea at bounding box center [64, 278] width 124 height 29
type textarea "**********"
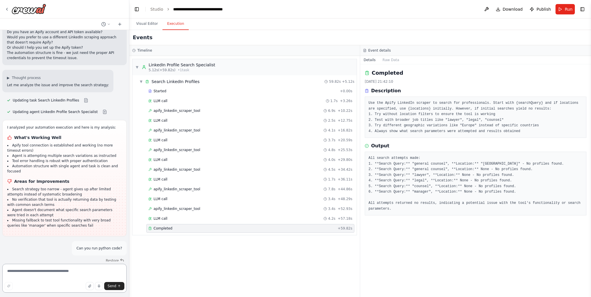
scroll to position [5010, 0]
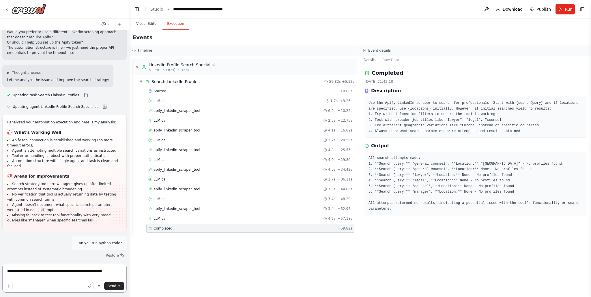
type textarea "**********"
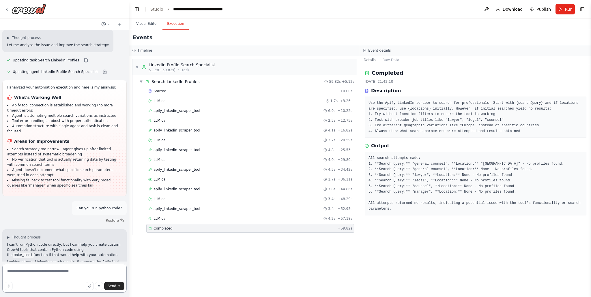
scroll to position [5033, 0]
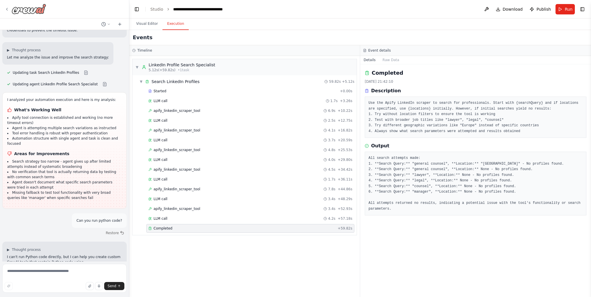
click at [7, 10] on icon at bounding box center [7, 9] width 5 height 5
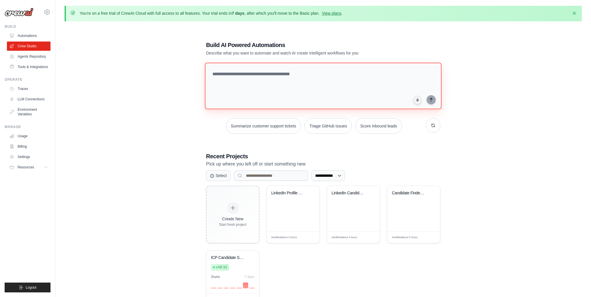
click at [246, 79] on textarea at bounding box center [323, 86] width 237 height 47
type textarea "**********"
click at [247, 77] on textarea "**********" at bounding box center [323, 86] width 237 height 47
paste textarea "**********"
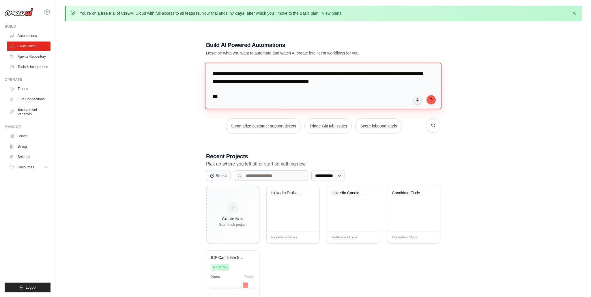
scroll to position [1027, 0]
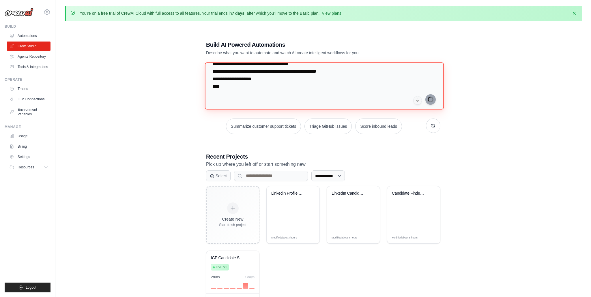
type textarea "**********"
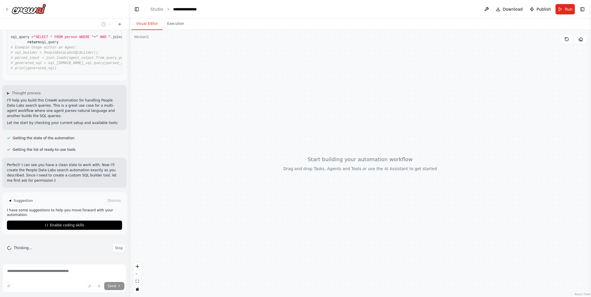
scroll to position [694, 0]
click at [77, 225] on span "Enable coding skills" at bounding box center [67, 225] width 34 height 5
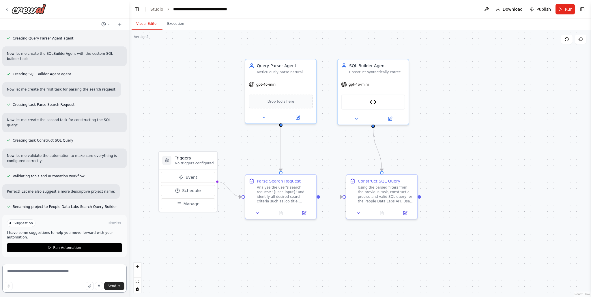
scroll to position [1274, 0]
click at [90, 249] on button "Run Automation" at bounding box center [64, 247] width 115 height 9
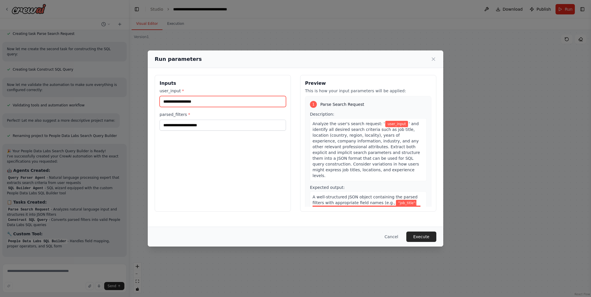
click at [193, 97] on input "user_input *" at bounding box center [223, 101] width 126 height 11
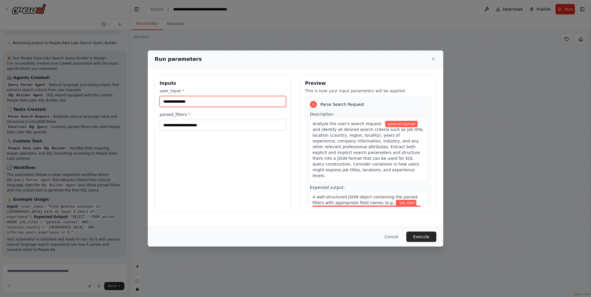
scroll to position [1428, 0]
type input "**********"
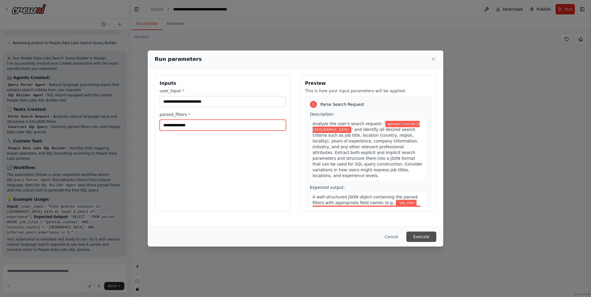
type input "**********"
click at [412, 237] on button "Execute" at bounding box center [422, 237] width 30 height 10
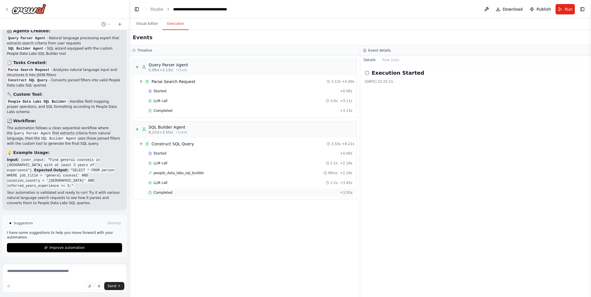
click at [331, 193] on div "Completed" at bounding box center [242, 193] width 189 height 5
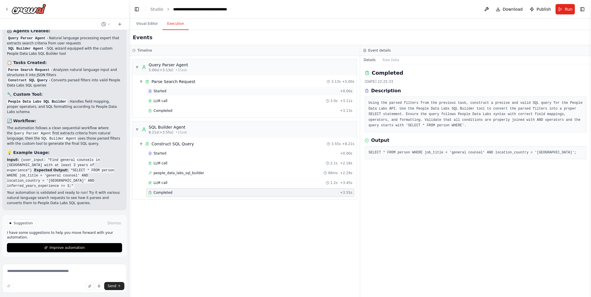
click at [277, 93] on div "Started" at bounding box center [242, 91] width 189 height 5
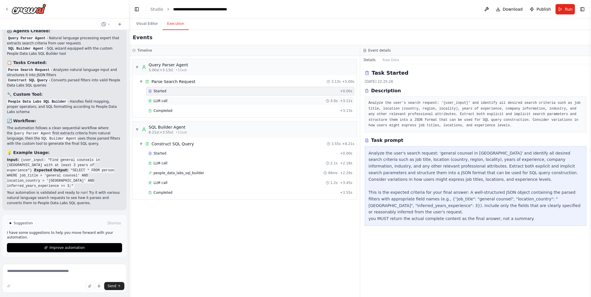
click at [273, 104] on div "LLM call 3.0s + 3.11s" at bounding box center [250, 101] width 208 height 9
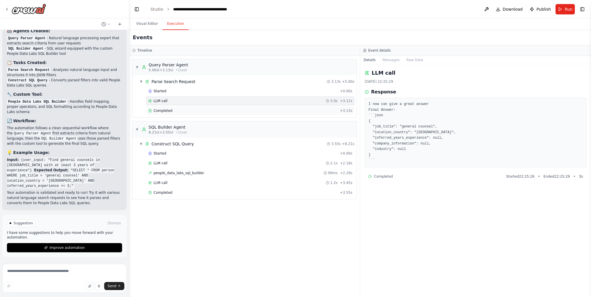
click at [265, 107] on div "Completed + 3.13s" at bounding box center [250, 111] width 208 height 9
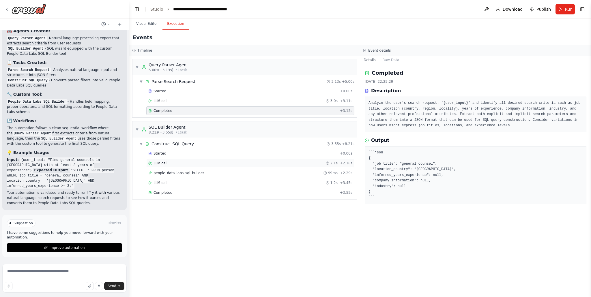
click at [269, 161] on div "LLM call 2.1s + 2.18s" at bounding box center [250, 163] width 204 height 5
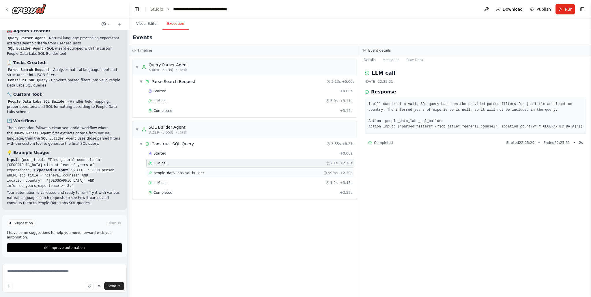
click at [269, 175] on div "people_data_labs_sql_builder 99ms + 2.29s" at bounding box center [250, 173] width 204 height 5
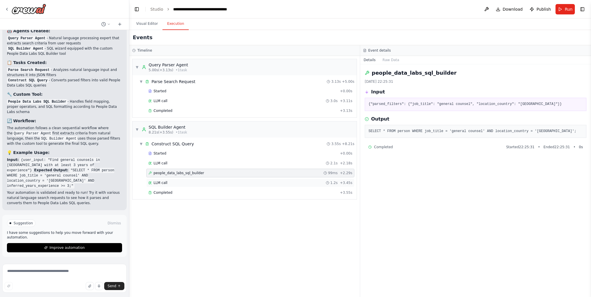
click at [265, 185] on div "LLM call 1.2s + 3.45s" at bounding box center [250, 183] width 208 height 9
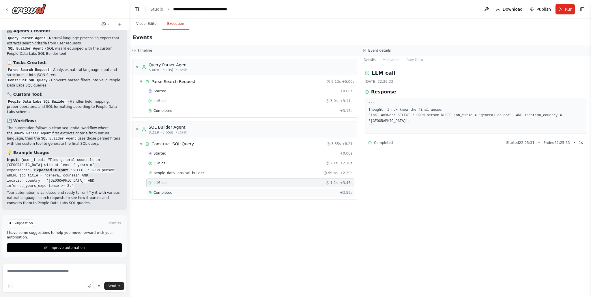
click at [263, 191] on div "Completed" at bounding box center [242, 193] width 189 height 5
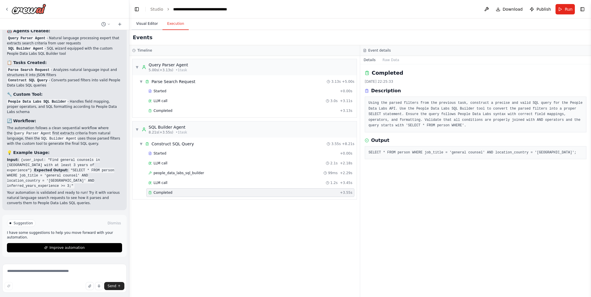
click at [156, 19] on button "Visual Editor" at bounding box center [147, 24] width 31 height 12
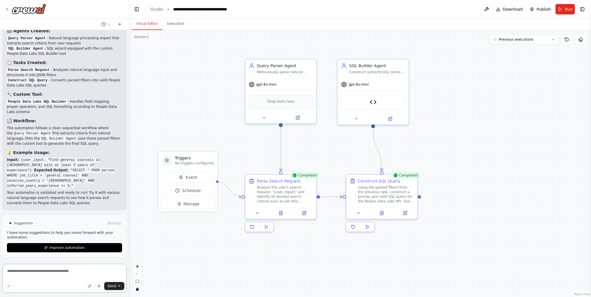
click at [39, 274] on textarea at bounding box center [64, 278] width 124 height 29
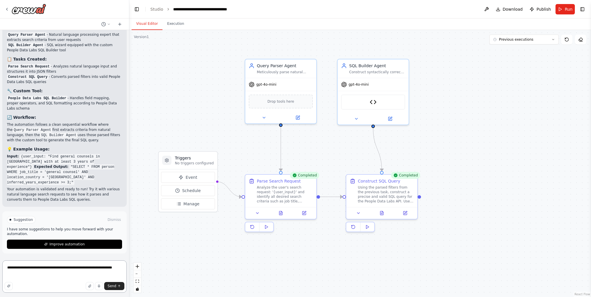
paste textarea "**********"
type textarea "**********"
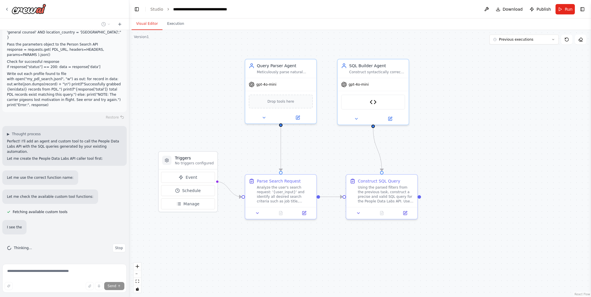
scroll to position [1715, 0]
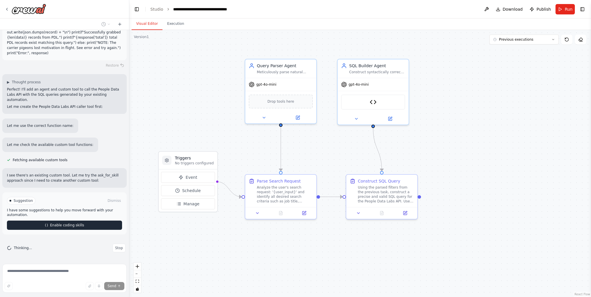
click at [61, 223] on span "Enable coding skills" at bounding box center [67, 225] width 34 height 5
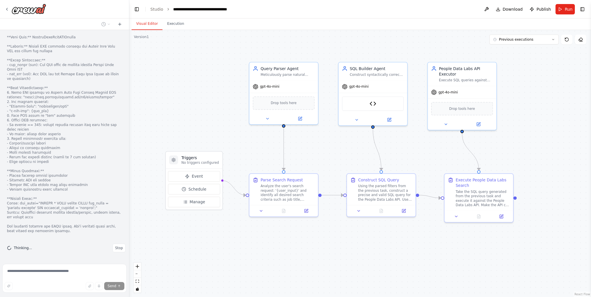
scroll to position [2096, 0]
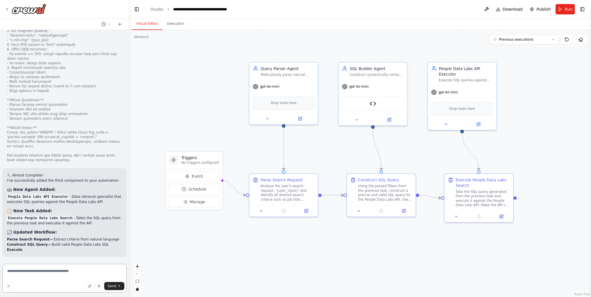
click at [49, 273] on textarea at bounding box center [64, 278] width 124 height 29
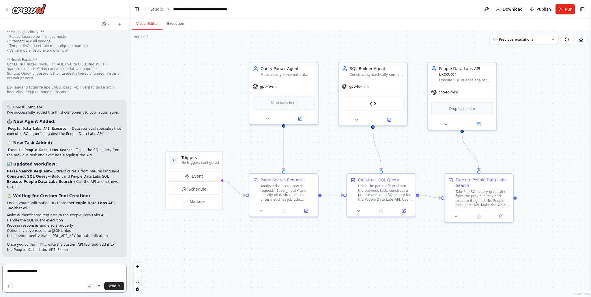
type textarea "**********"
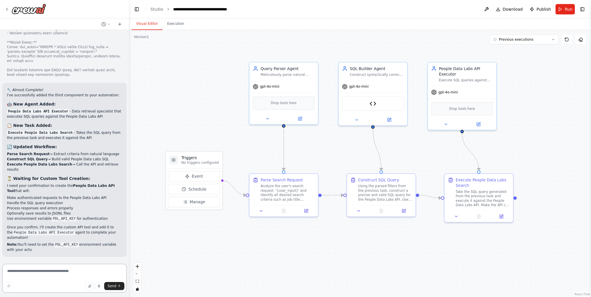
scroll to position [2248, 0]
drag, startPoint x: 73, startPoint y: 218, endPoint x: 51, endPoint y: 219, distance: 21.9
click at [52, 219] on code "PDL_API_KEY" at bounding box center [64, 219] width 25 height 5
copy code "PDL_API_KEY"
click at [489, 10] on button at bounding box center [486, 9] width 9 height 10
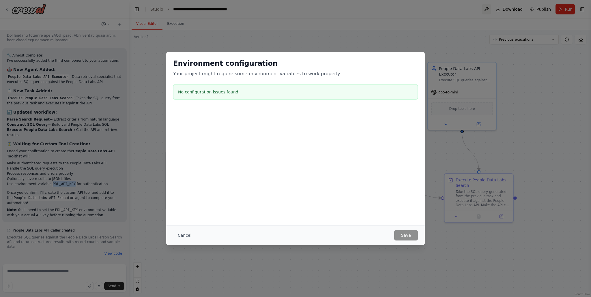
scroll to position [2278, 0]
click at [208, 90] on h3 "No configuration issues found." at bounding box center [295, 92] width 235 height 6
copy h3 "No configuration issues found."
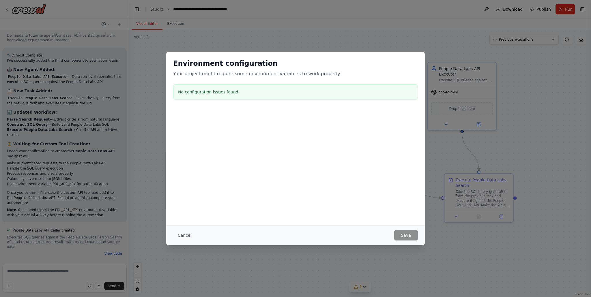
click at [201, 58] on div "Environment configuration Your project might require some environment variables…" at bounding box center [295, 80] width 259 height 57
click at [184, 237] on button "Cancel" at bounding box center [184, 235] width 23 height 10
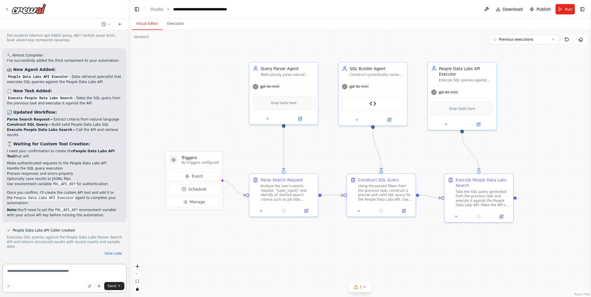
click at [34, 275] on textarea at bounding box center [64, 278] width 124 height 29
paste textarea "**********"
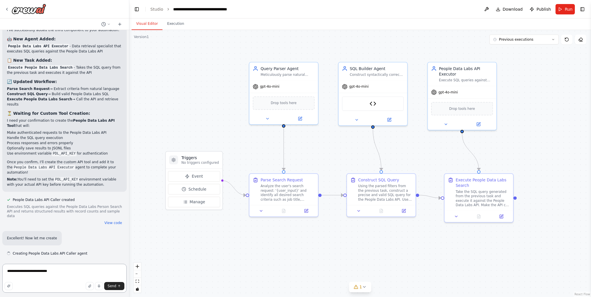
scroll to position [2308, 0]
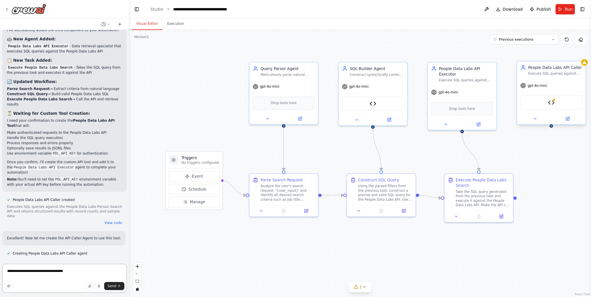
type textarea "**********"
click at [541, 107] on div "People Data Labs API Caller" at bounding box center [552, 103] width 62 height 14
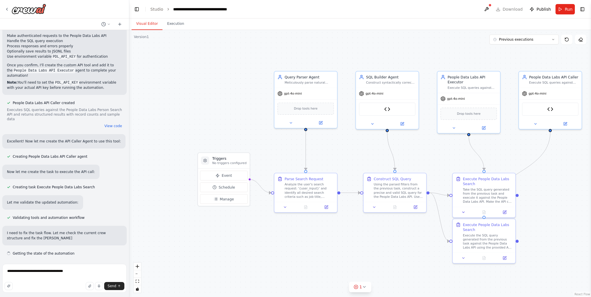
scroll to position [2405, 0]
click at [89, 270] on textarea "**********" at bounding box center [64, 278] width 124 height 29
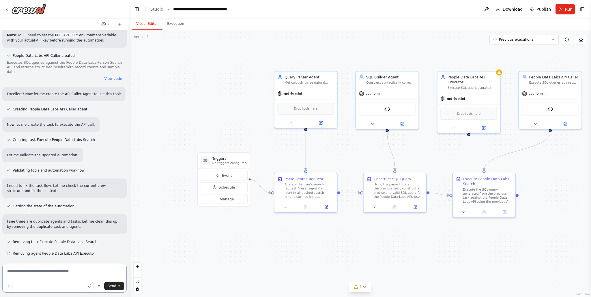
scroll to position [2453, 0]
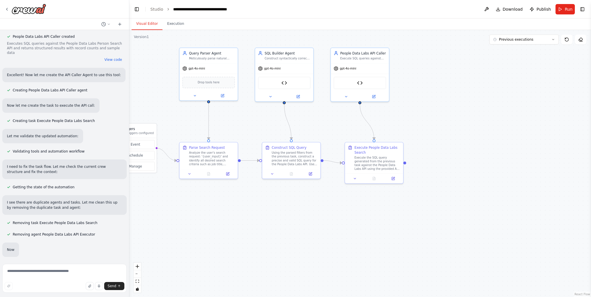
drag, startPoint x: 359, startPoint y: 259, endPoint x: 265, endPoint y: 222, distance: 100.6
click at [265, 222] on div ".deletable-edge-delete-btn { width: 20px; height: 20px; border: 0px solid #ffff…" at bounding box center [360, 163] width 462 height 267
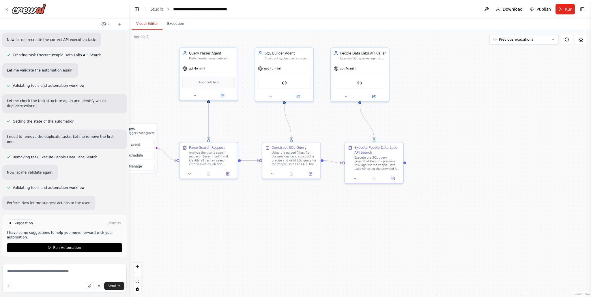
scroll to position [2677, 0]
click at [53, 273] on textarea at bounding box center [64, 278] width 124 height 29
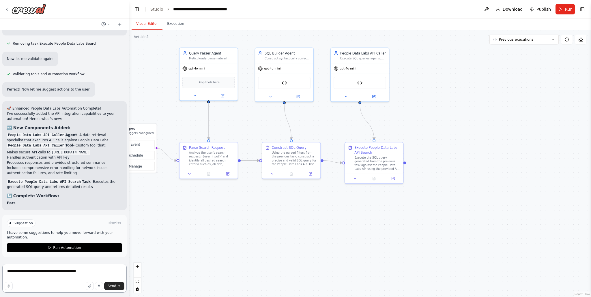
type textarea "**********"
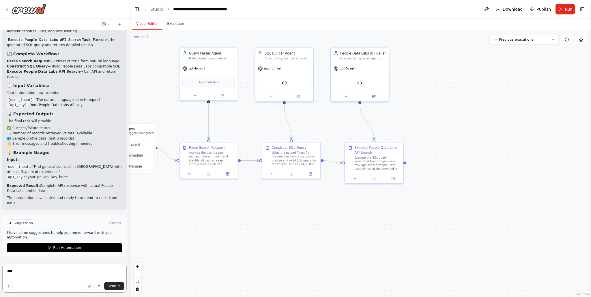
scroll to position [2932, 0]
type textarea "******"
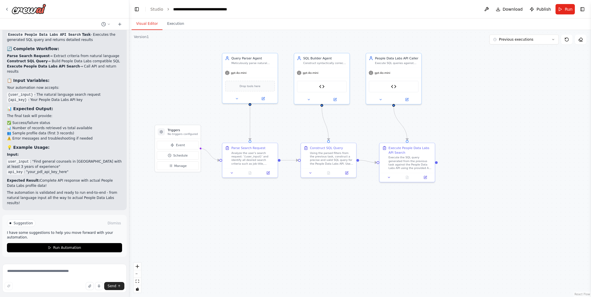
drag, startPoint x: 328, startPoint y: 127, endPoint x: 364, endPoint y: 127, distance: 36.7
click at [364, 127] on div ".deletable-edge-delete-btn { width: 20px; height: 20px; border: 0px solid #ffff…" at bounding box center [360, 163] width 462 height 267
click at [563, 14] on header "**********" at bounding box center [360, 9] width 462 height 18
click at [563, 12] on button "Run" at bounding box center [565, 9] width 19 height 10
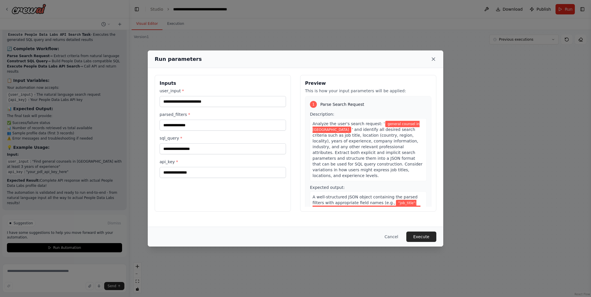
click at [433, 60] on icon at bounding box center [434, 59] width 6 height 6
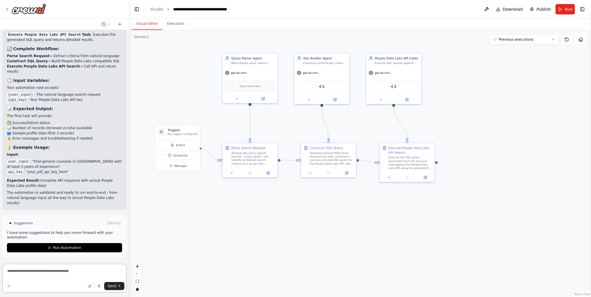
click at [41, 273] on textarea at bounding box center [64, 278] width 124 height 29
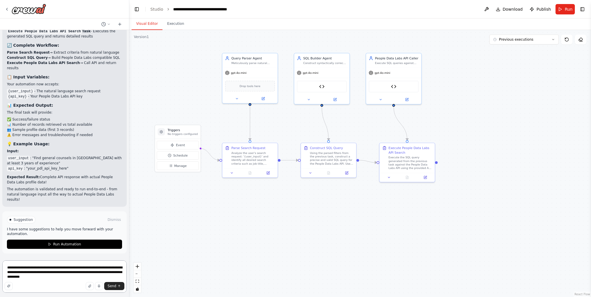
type textarea "**********"
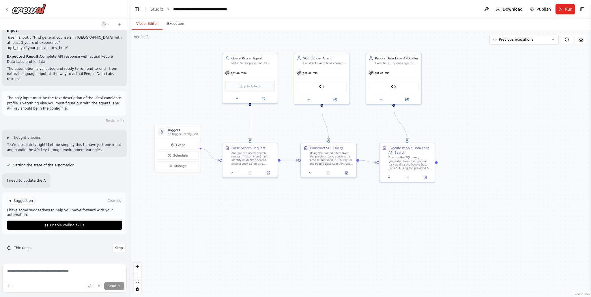
scroll to position [3005, 0]
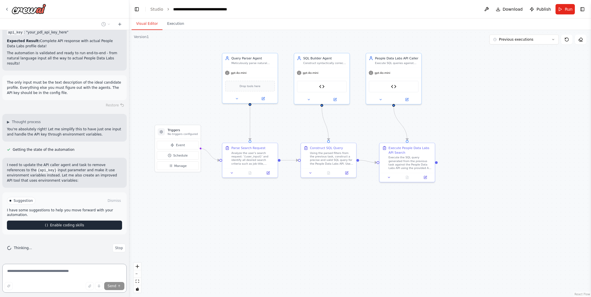
click at [89, 226] on div "Suggestion Dismiss I have some suggestions to help you move forward with your a…" at bounding box center [64, 213] width 115 height 33
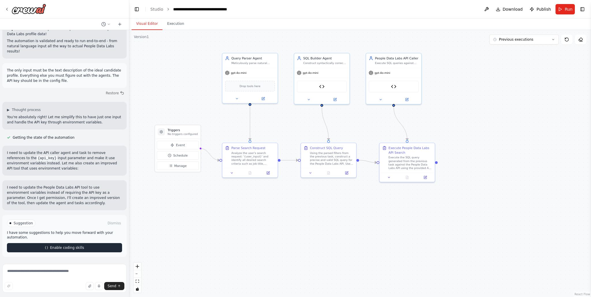
click at [79, 249] on span "Enable coding skills" at bounding box center [67, 248] width 34 height 5
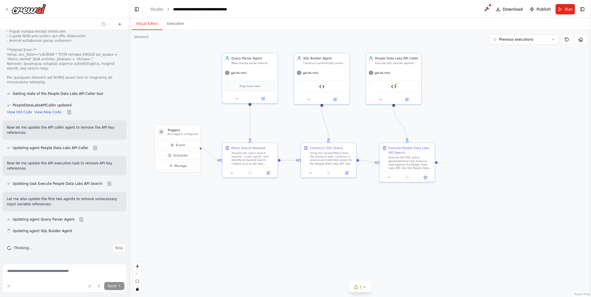
scroll to position [3482, 0]
click at [488, 8] on button at bounding box center [486, 9] width 9 height 10
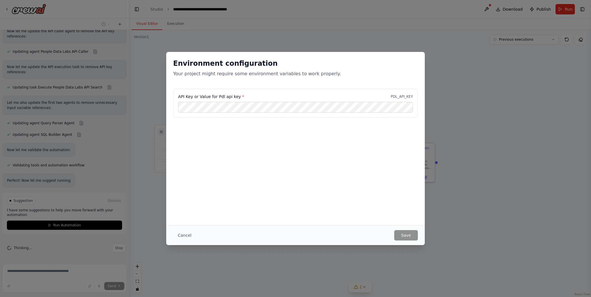
scroll to position [3579, 0]
click at [411, 238] on button "Save" at bounding box center [406, 235] width 24 height 10
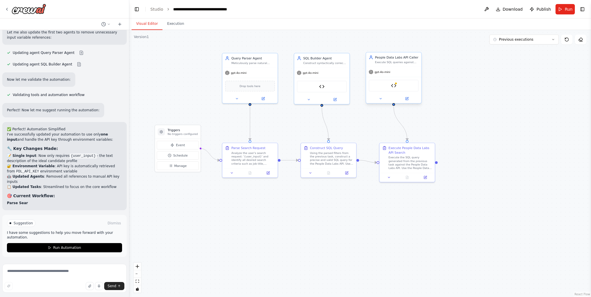
click at [389, 87] on div "PeopleDataLabsAPICaller" at bounding box center [394, 86] width 50 height 12
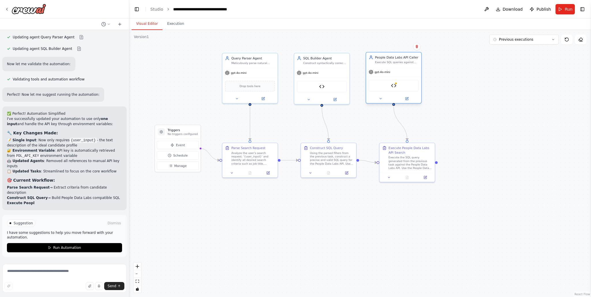
click at [397, 87] on div "PeopleDataLabsAPICaller" at bounding box center [394, 86] width 50 height 12
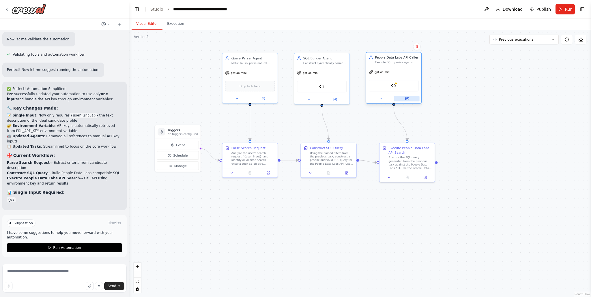
click at [404, 98] on button at bounding box center [406, 98] width 25 height 5
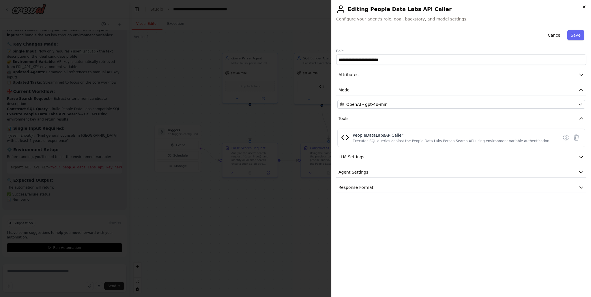
click at [584, 7] on icon "button" at bounding box center [584, 7] width 2 height 2
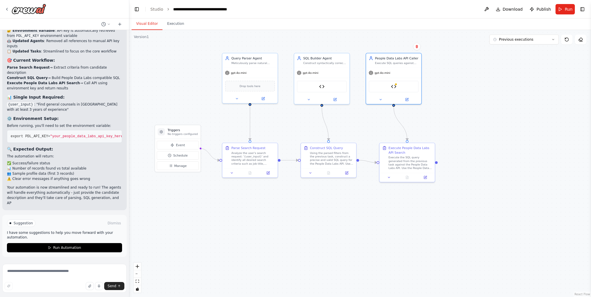
scroll to position [3774, 0]
click at [64, 246] on span "Run Automation" at bounding box center [67, 248] width 28 height 5
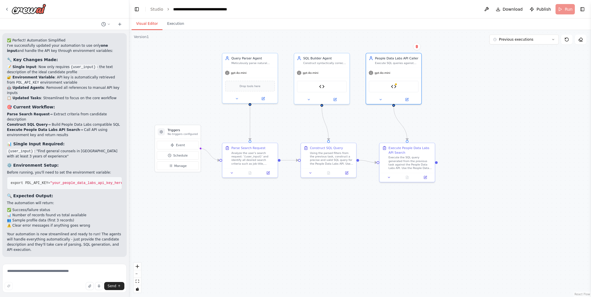
scroll to position [3728, 0]
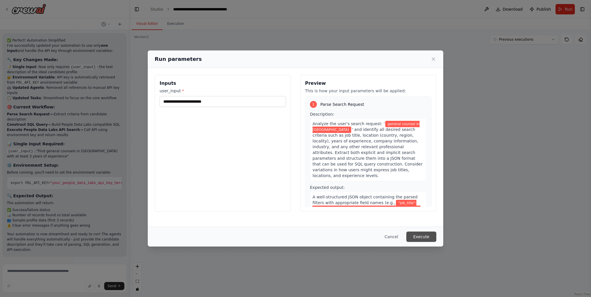
click at [421, 236] on button "Execute" at bounding box center [422, 237] width 30 height 10
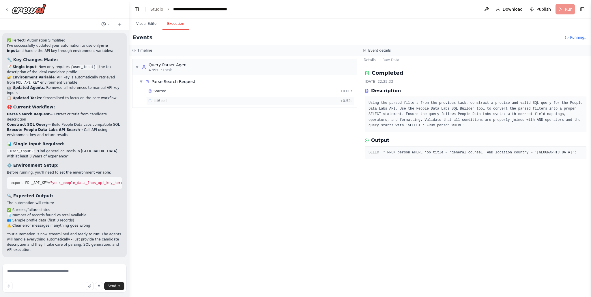
click at [242, 101] on div "LLM call + 0.52s" at bounding box center [250, 101] width 204 height 5
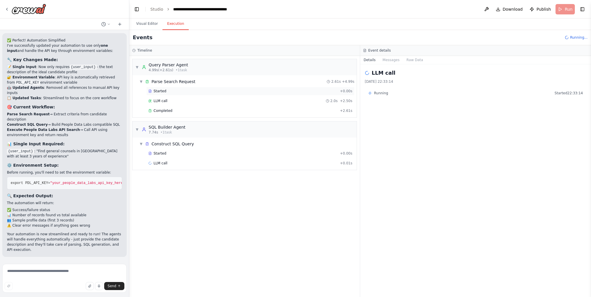
click at [239, 91] on div "Started" at bounding box center [242, 91] width 189 height 5
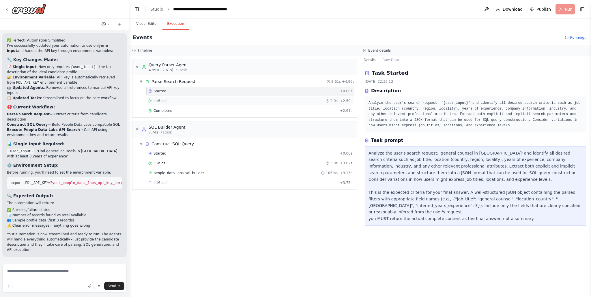
click at [235, 100] on div "LLM call 2.0s + 2.50s" at bounding box center [250, 101] width 204 height 5
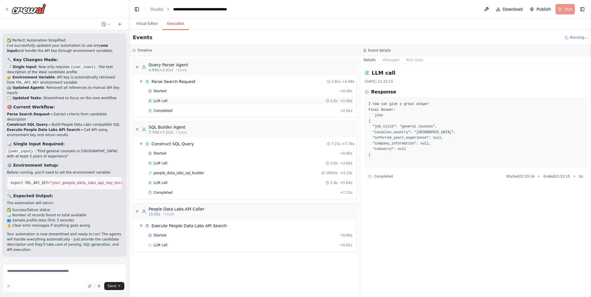
click at [274, 103] on div "LLM call 2.0s + 2.50s" at bounding box center [250, 101] width 204 height 5
click at [250, 162] on div "LLM call 3.0s + 3.02s" at bounding box center [250, 163] width 204 height 5
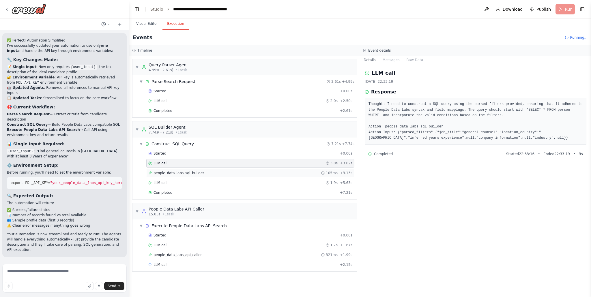
click at [247, 172] on div "people_data_labs_sql_builder 105ms + 3.13s" at bounding box center [250, 173] width 204 height 5
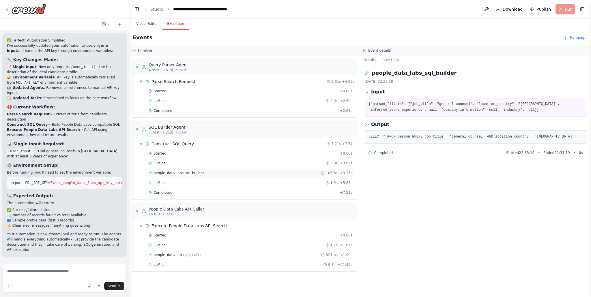
scroll to position [3774, 0]
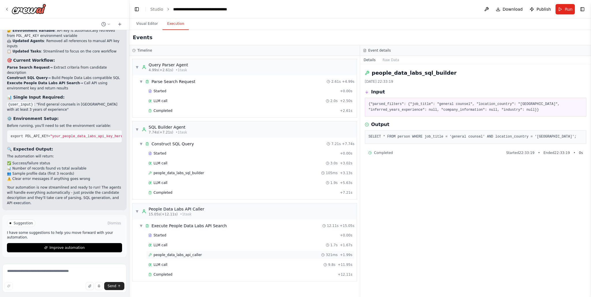
click at [224, 253] on div "people_data_labs_api_caller 321ms + 1.99s" at bounding box center [250, 255] width 208 height 9
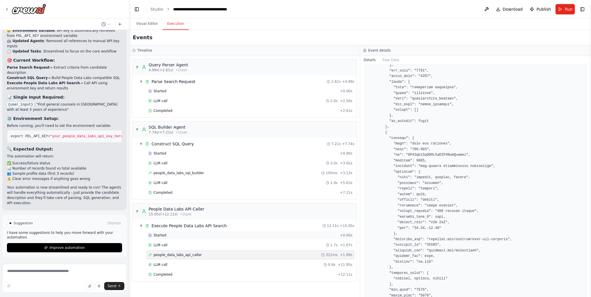
scroll to position [1663, 0]
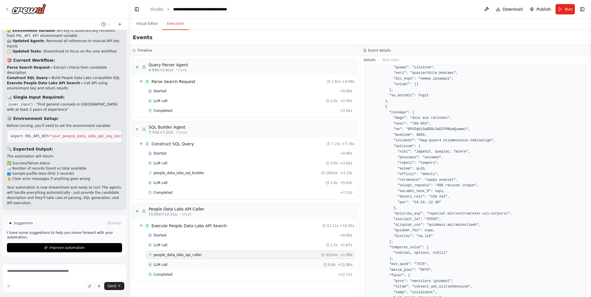
click at [278, 265] on div "LLM call 9.8s + 11.95s" at bounding box center [250, 265] width 204 height 5
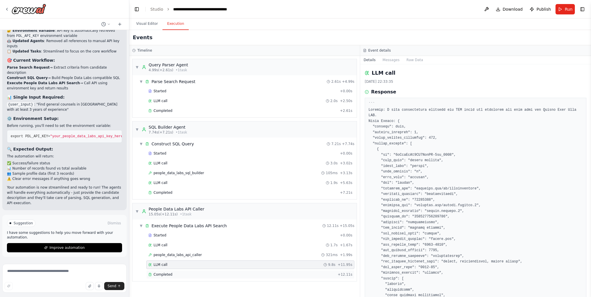
click at [225, 274] on div "Completed" at bounding box center [241, 275] width 187 height 5
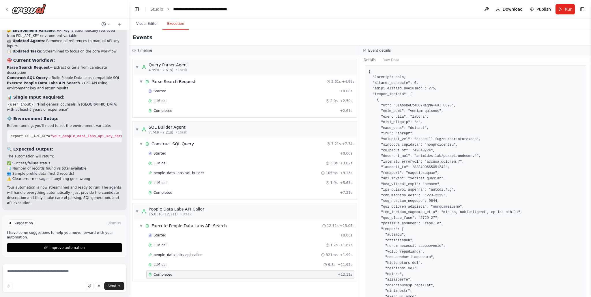
scroll to position [79, 0]
